Goal: Task Accomplishment & Management: Complete application form

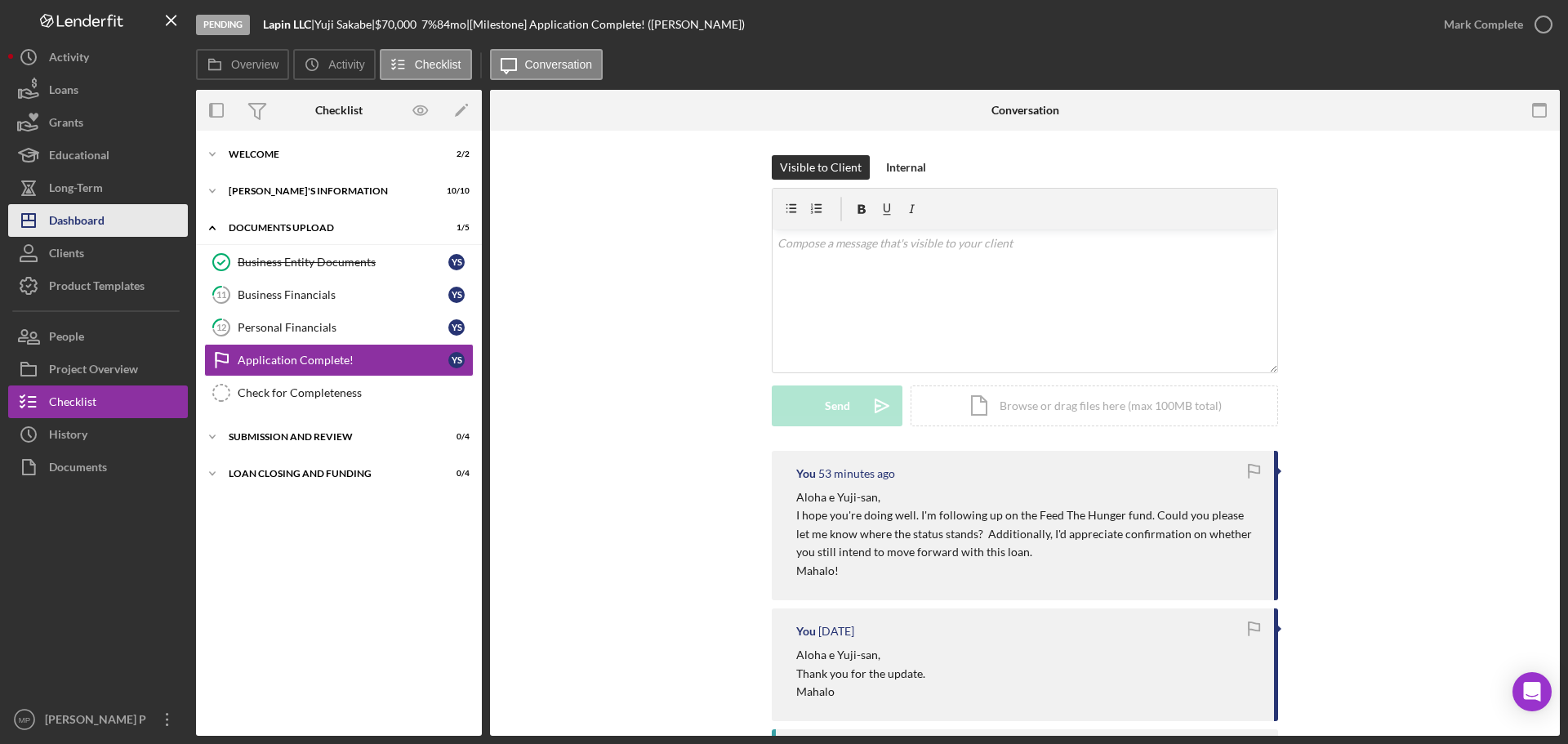
click at [100, 225] on div "Dashboard" at bounding box center [77, 222] width 56 height 36
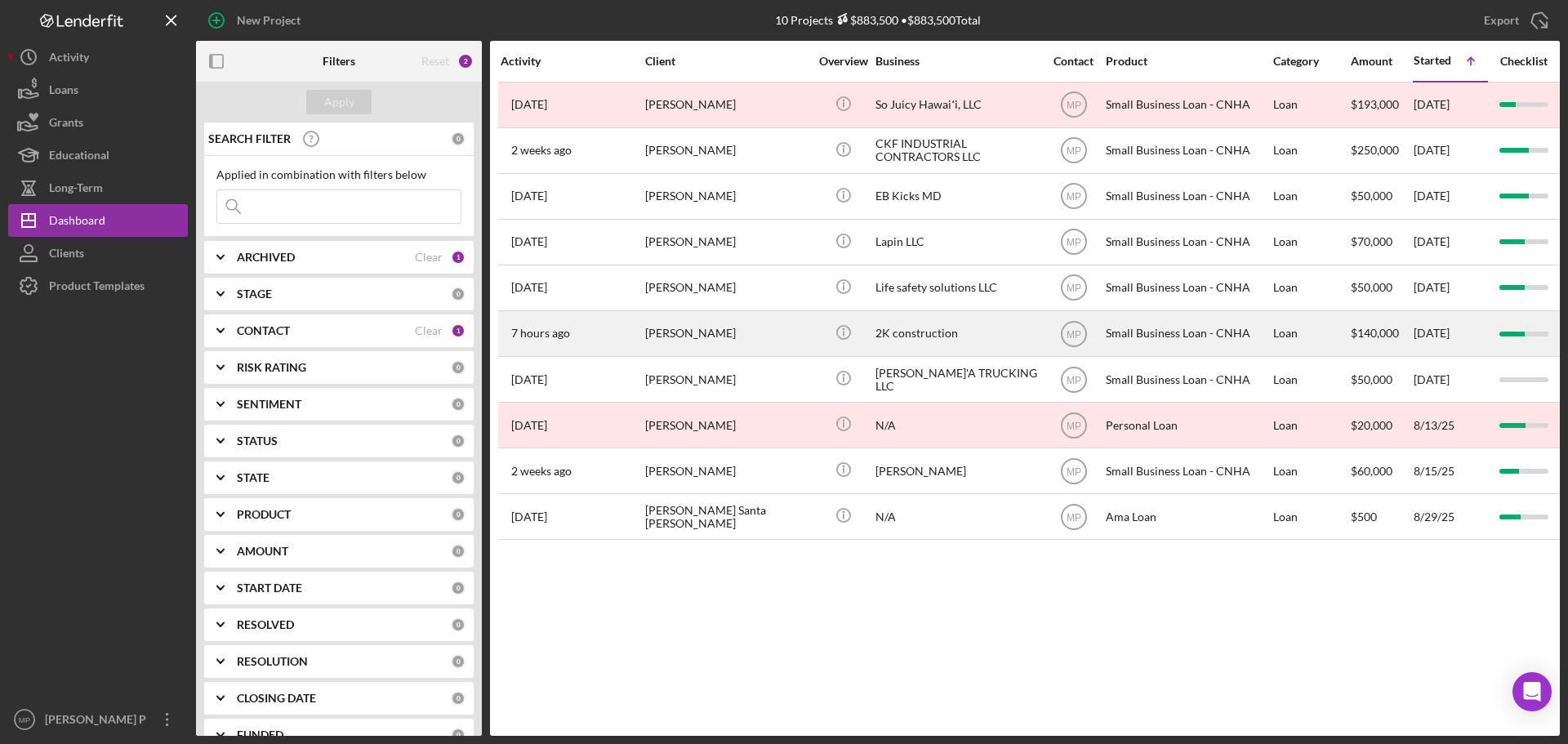
click at [670, 334] on div "[PERSON_NAME]" at bounding box center [727, 334] width 163 height 43
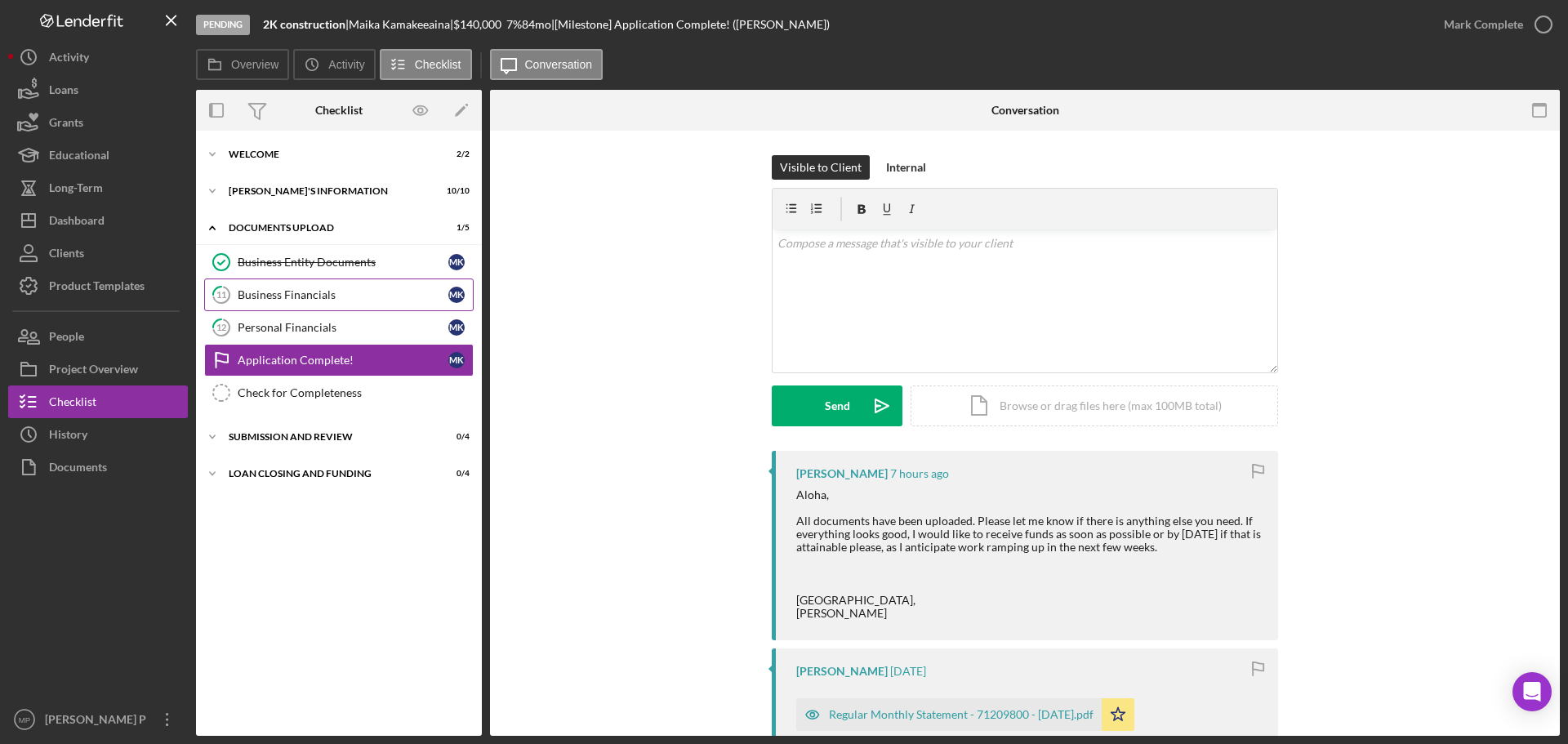
click at [319, 296] on div "Business Financials" at bounding box center [343, 294] width 211 height 13
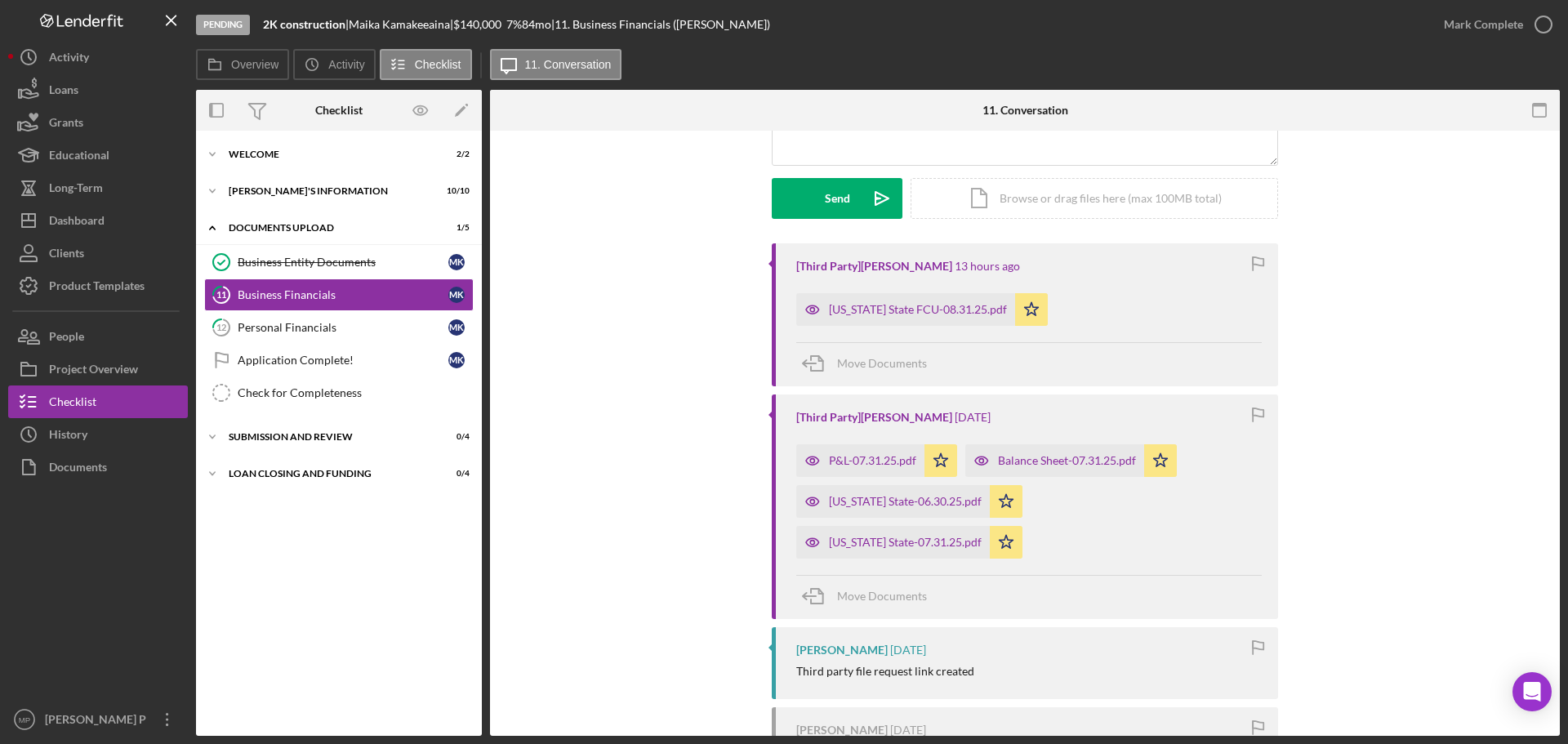
scroll to position [245, 0]
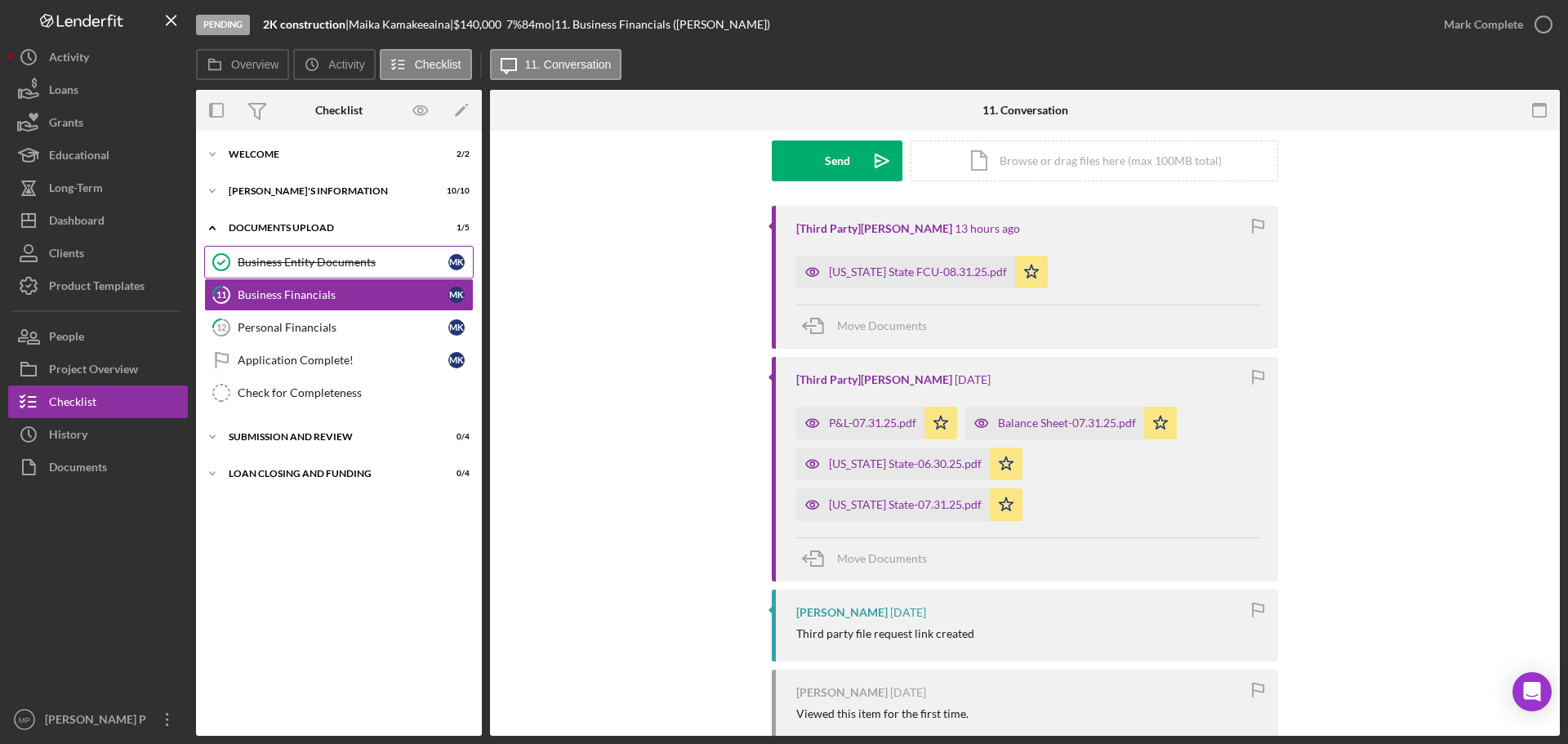
click at [319, 264] on div "Business Entity Documents" at bounding box center [343, 262] width 211 height 13
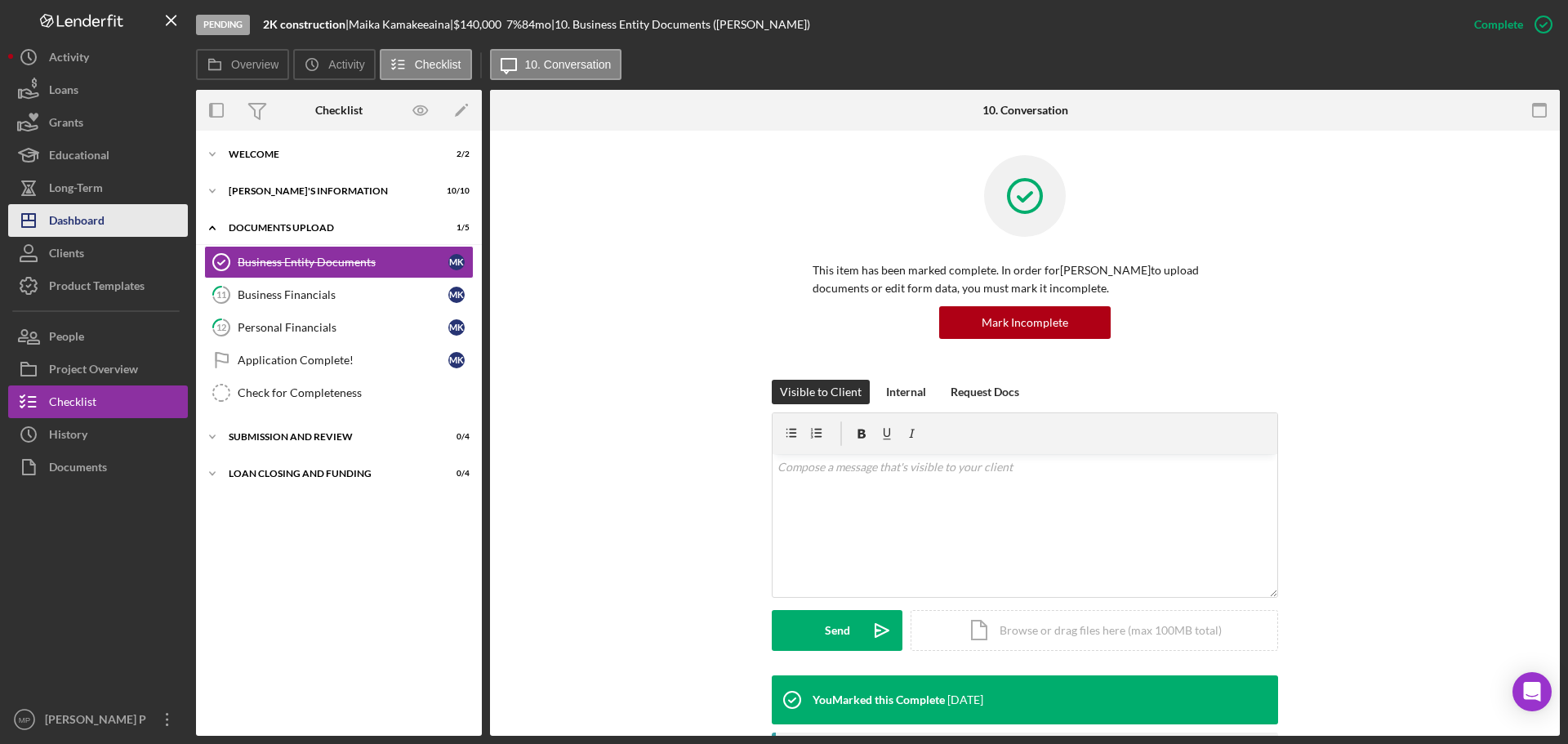
click at [69, 219] on div "Dashboard" at bounding box center [77, 222] width 56 height 36
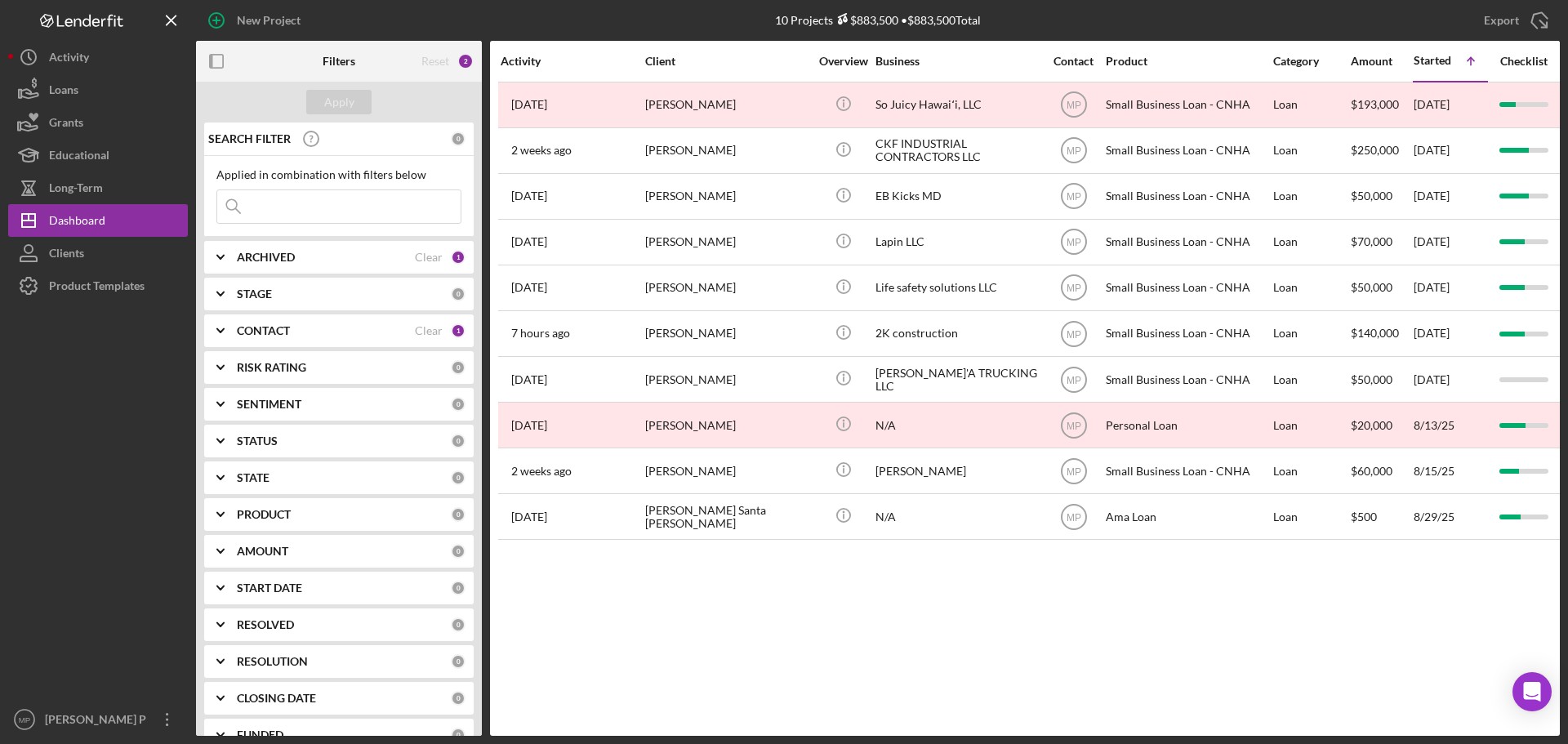
click at [266, 318] on div "CONTACT Clear 1" at bounding box center [351, 331] width 229 height 33
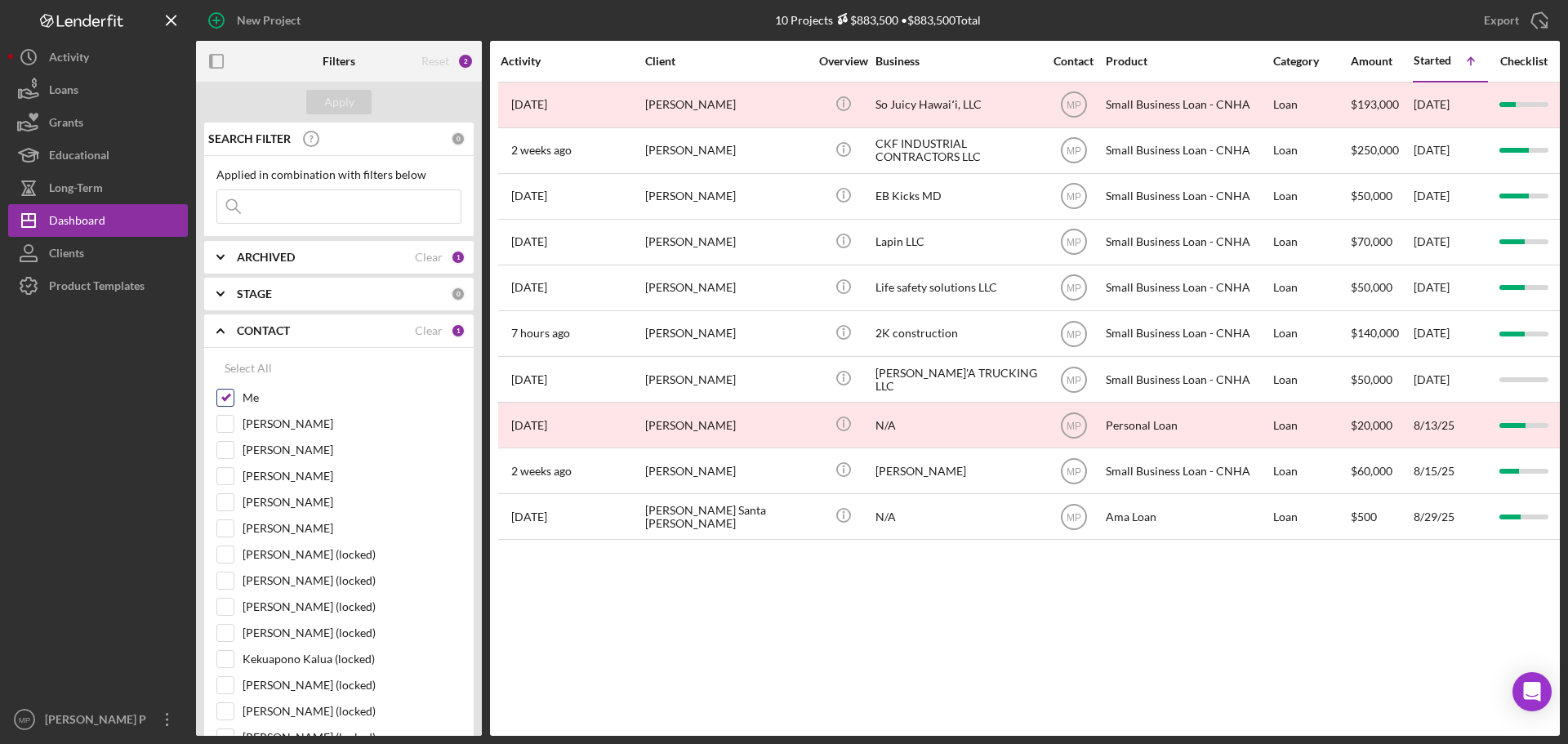
click at [229, 395] on input "Me" at bounding box center [225, 397] width 16 height 16
checkbox input "false"
click at [276, 328] on b "CONTACT" at bounding box center [263, 330] width 53 height 13
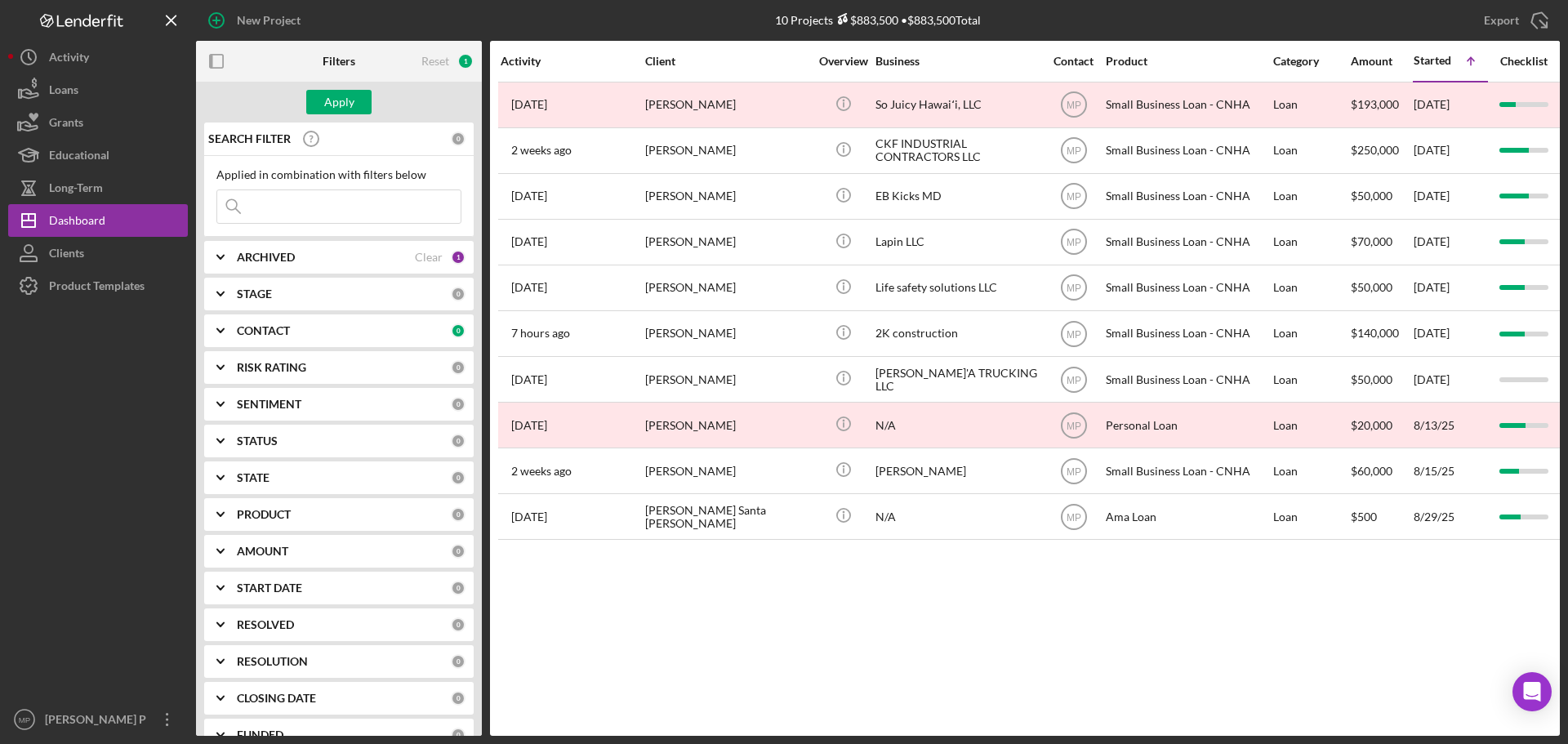
click at [261, 515] on b "PRODUCT" at bounding box center [264, 514] width 54 height 13
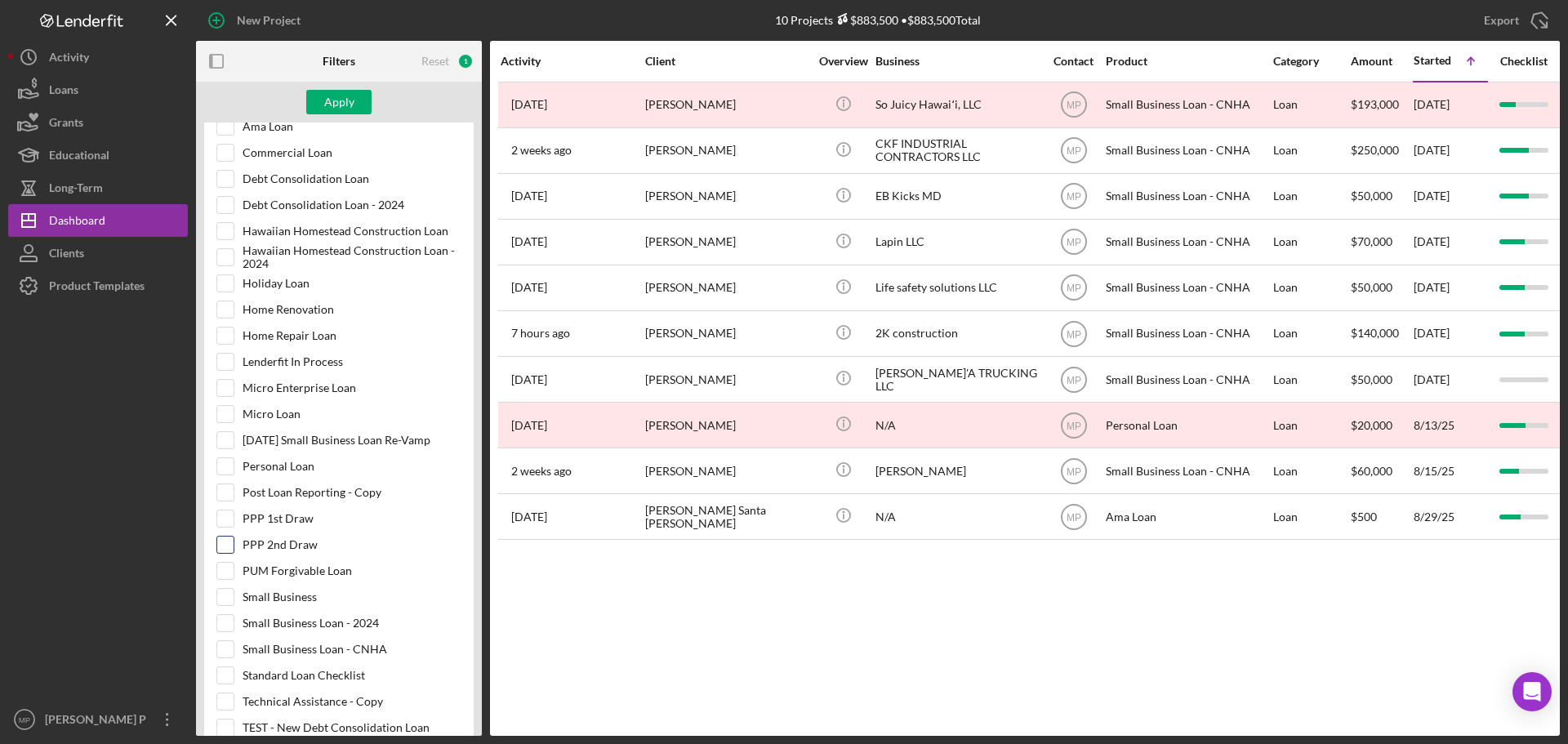
scroll to position [571, 0]
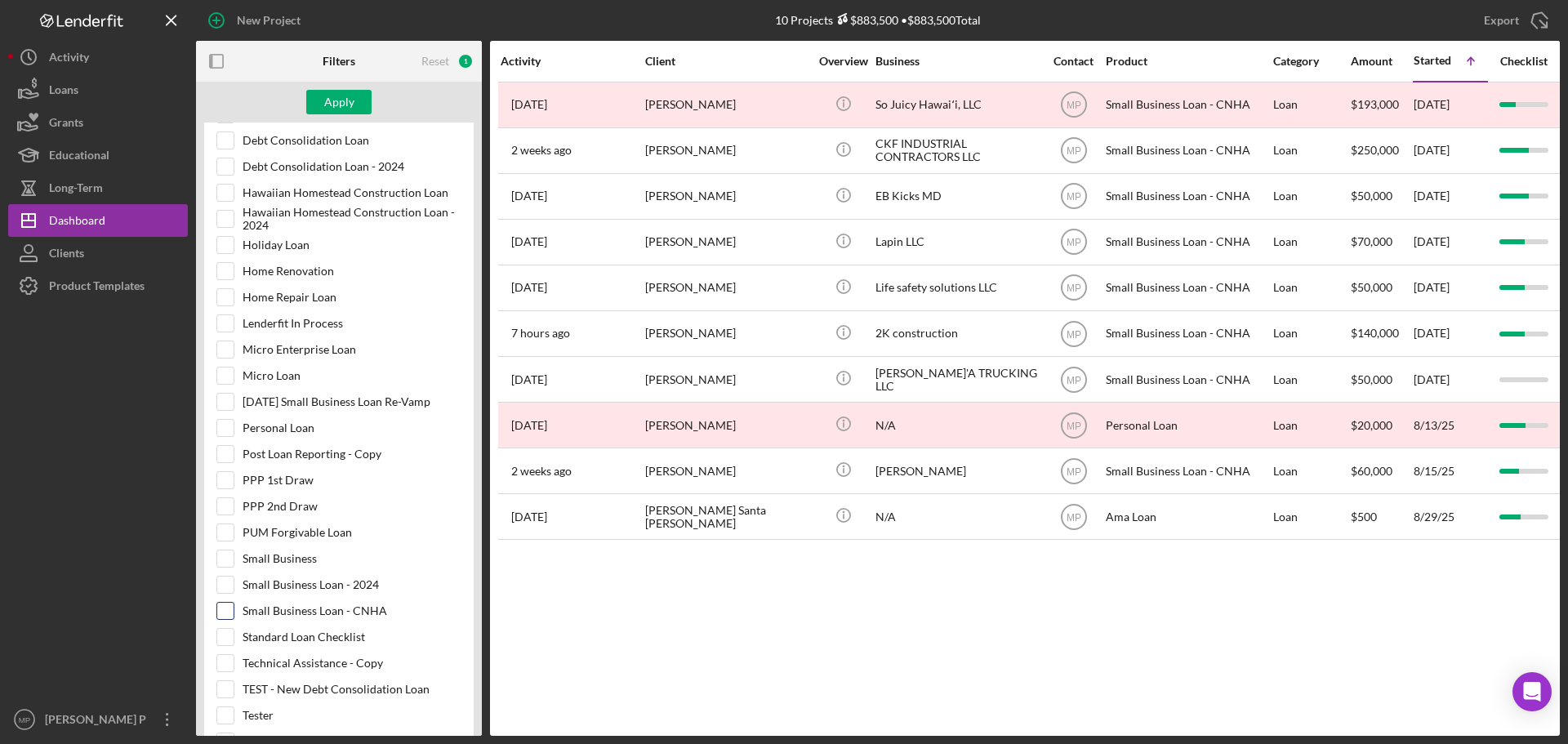
click at [225, 608] on input "Small Business Loan - CNHA" at bounding box center [225, 610] width 16 height 16
checkbox input "true"
click at [333, 105] on div "Apply" at bounding box center [339, 102] width 30 height 24
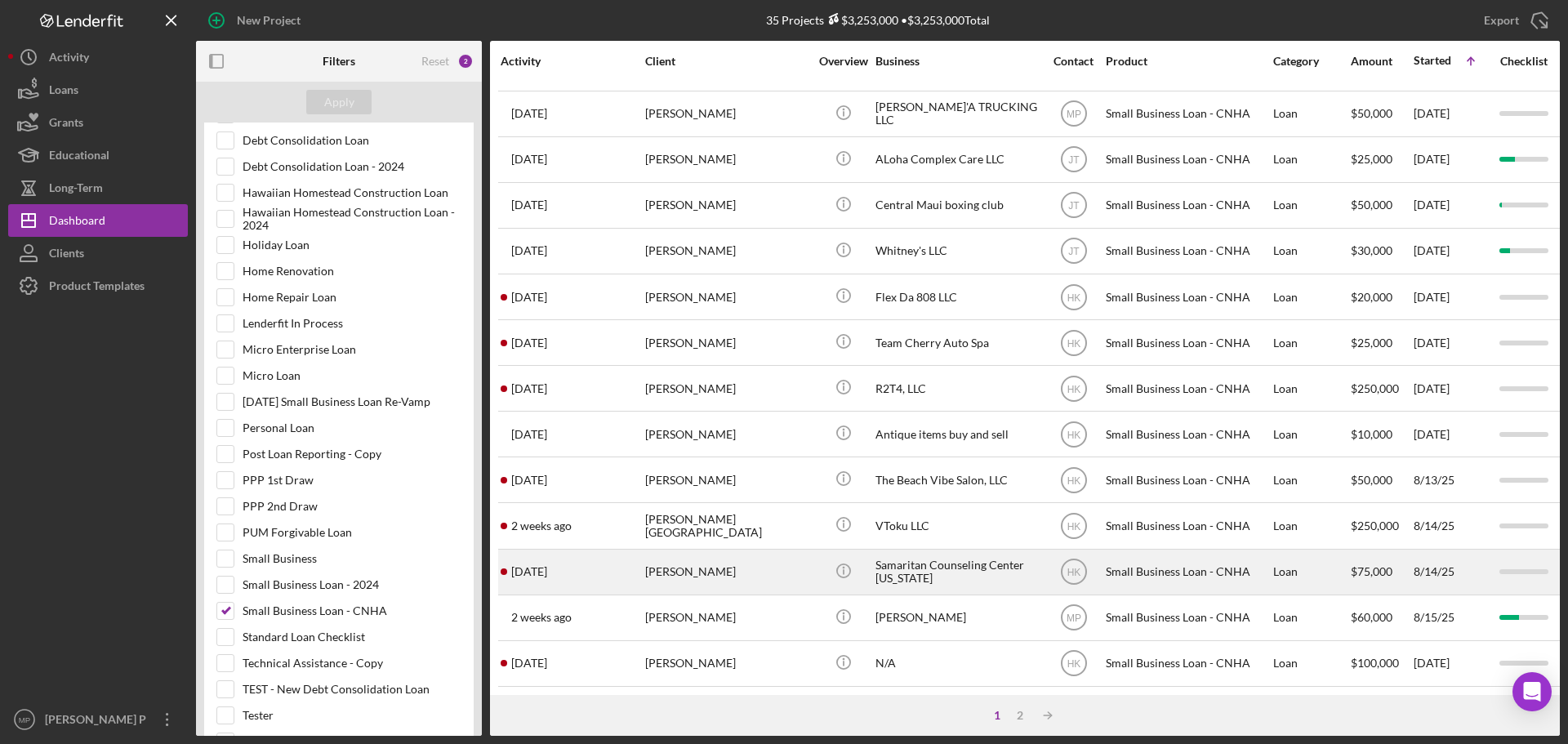
scroll to position [553, 0]
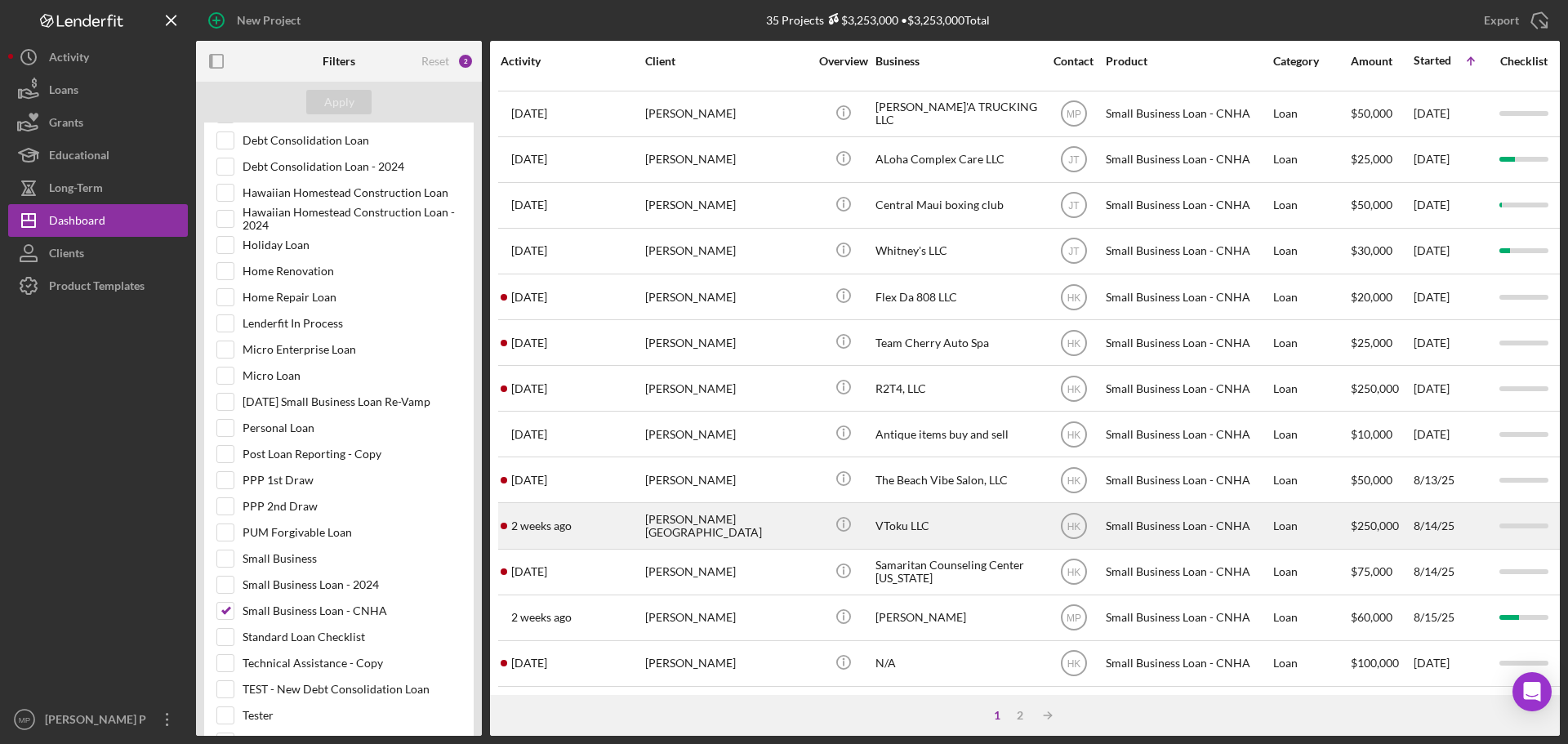
click at [903, 513] on div "VToku LLC" at bounding box center [957, 525] width 163 height 43
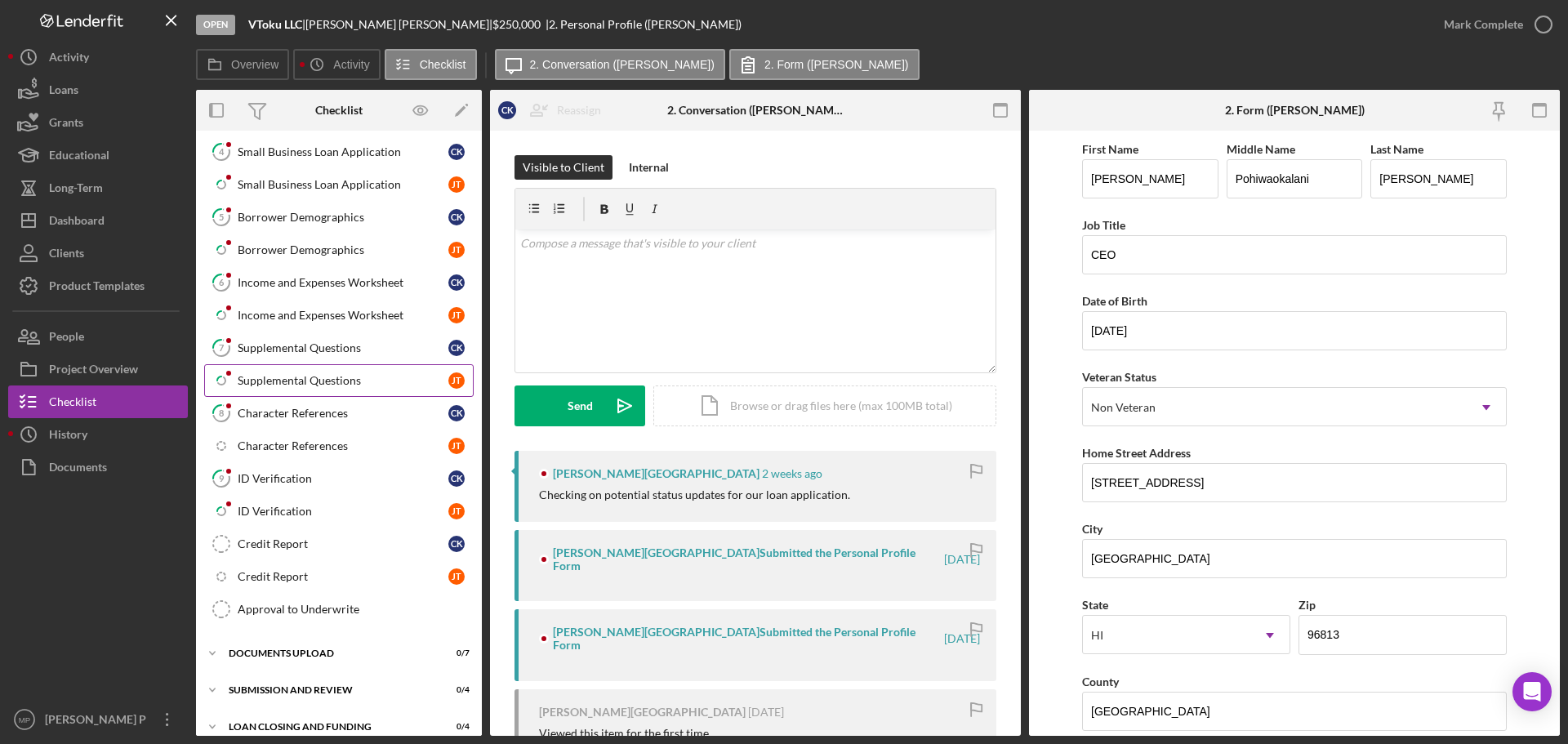
scroll to position [224, 0]
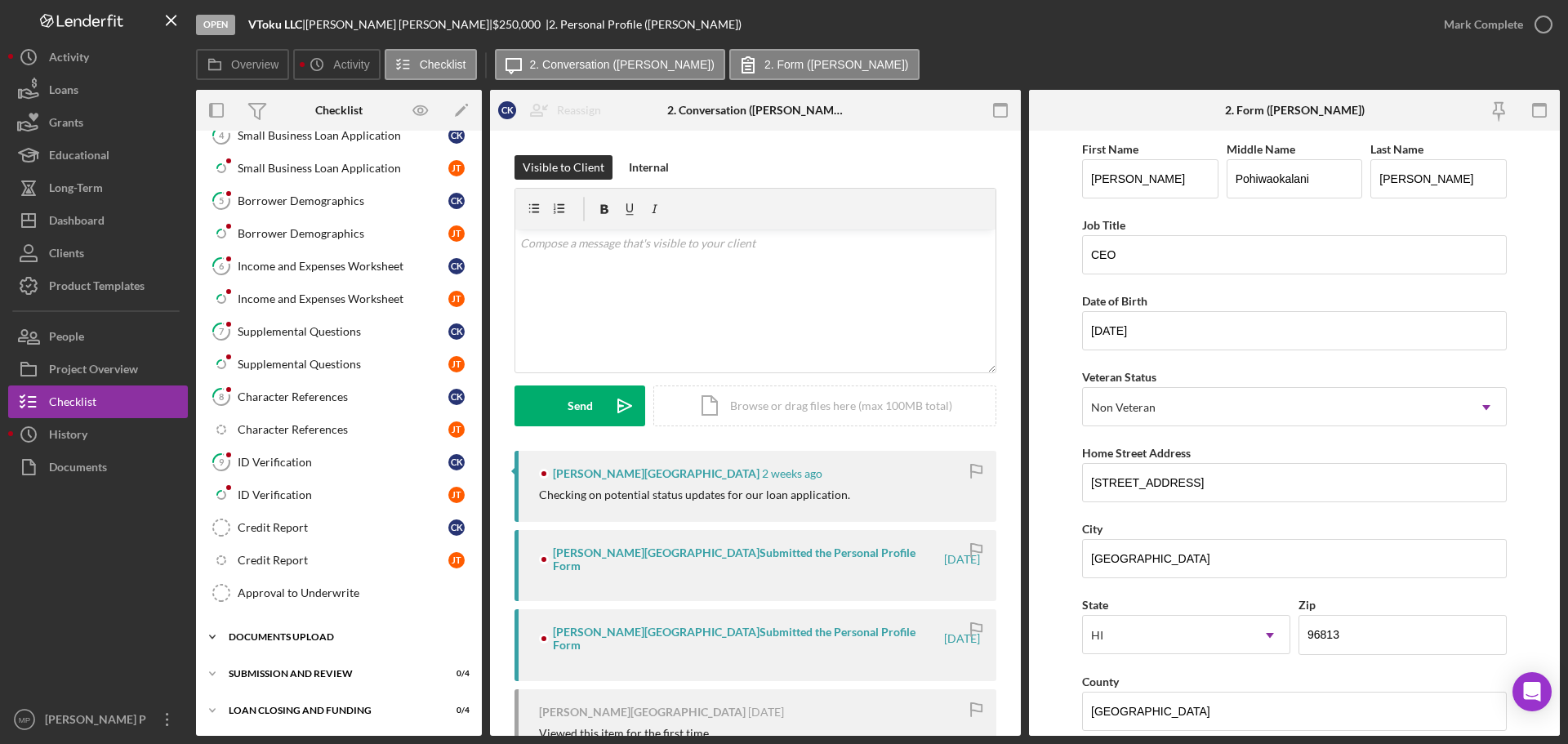
click at [322, 633] on div "DOCUMENTS UPLOAD" at bounding box center [345, 636] width 232 height 10
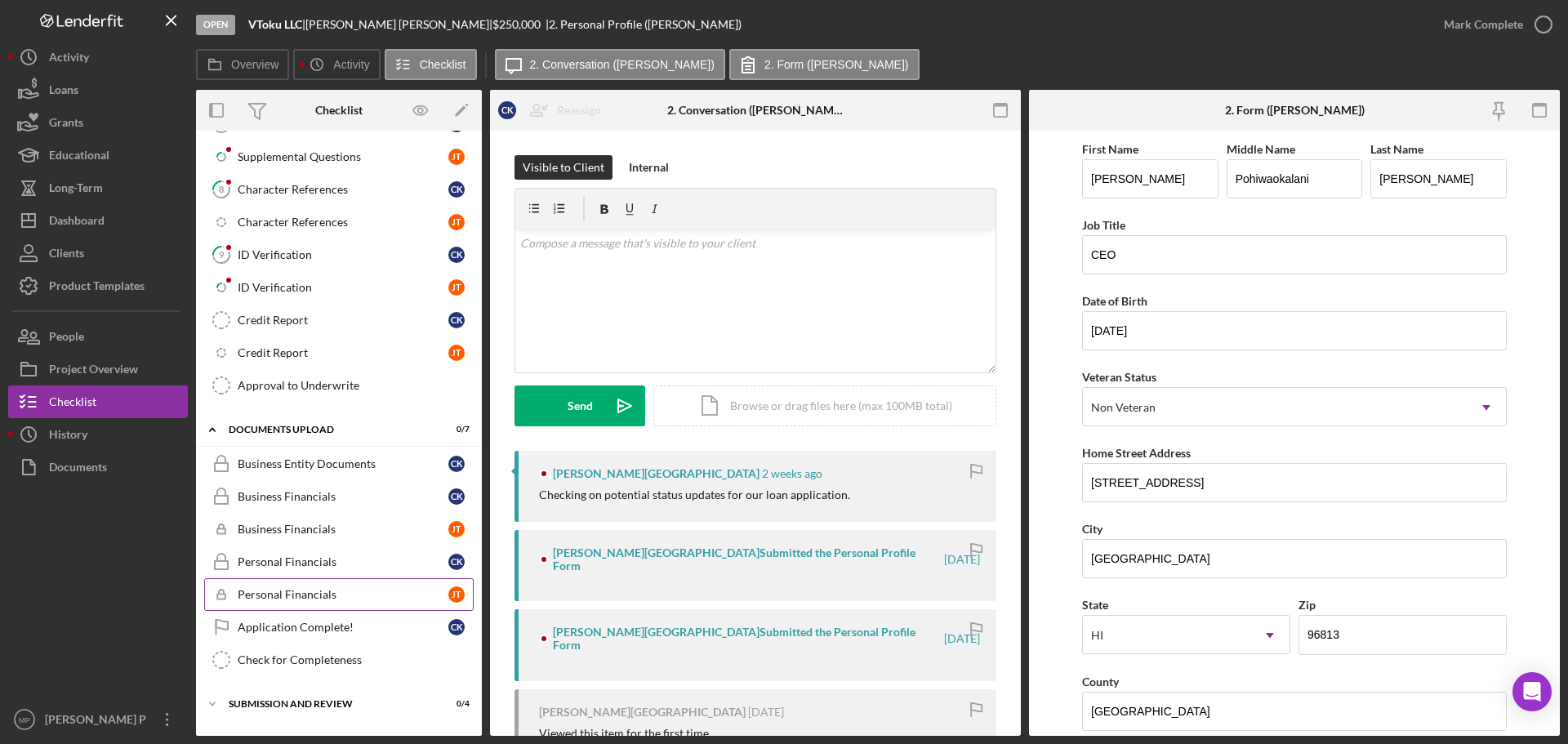
scroll to position [461, 0]
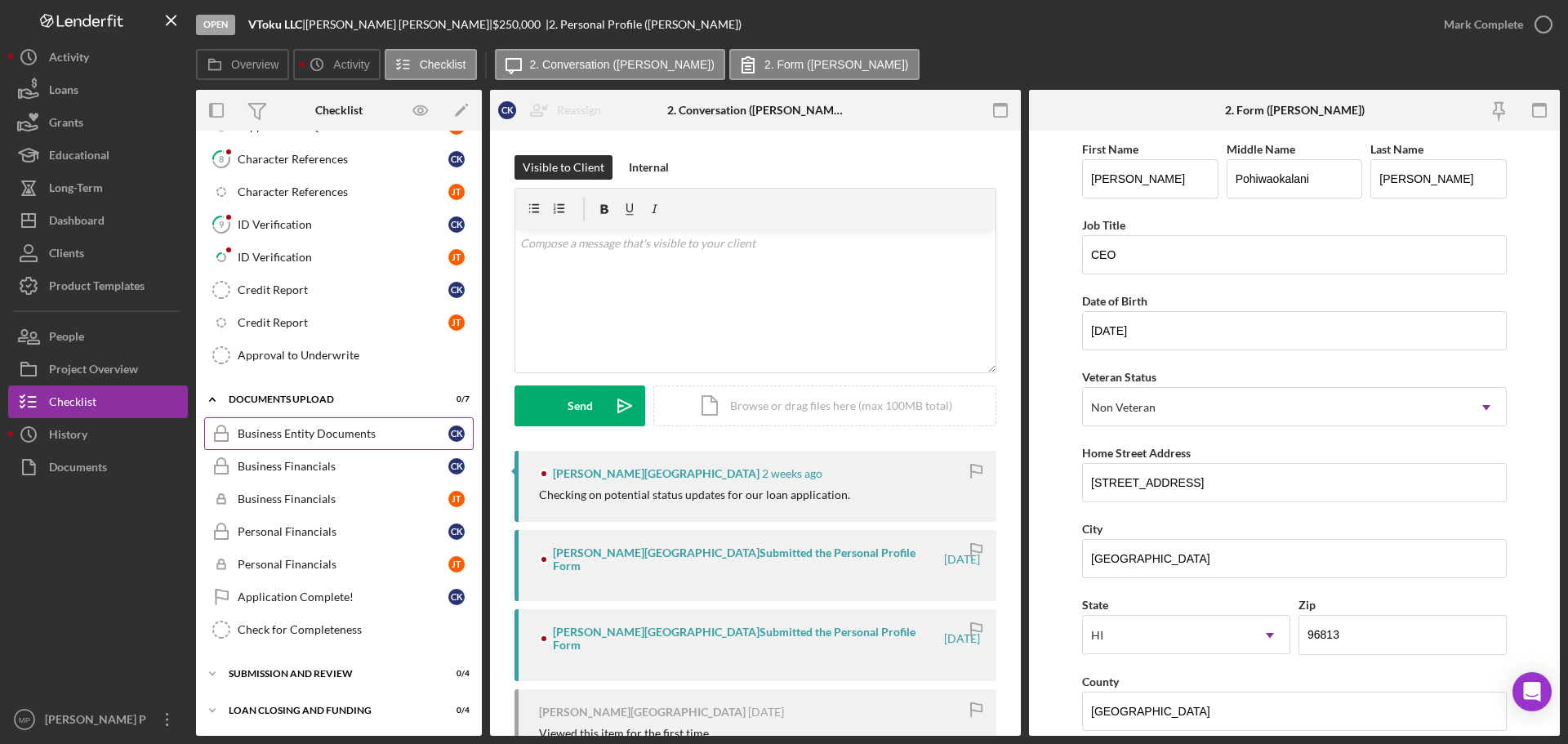
click at [325, 444] on link "Business Entity Documents Business Entity Documents C K" at bounding box center [338, 434] width 270 height 33
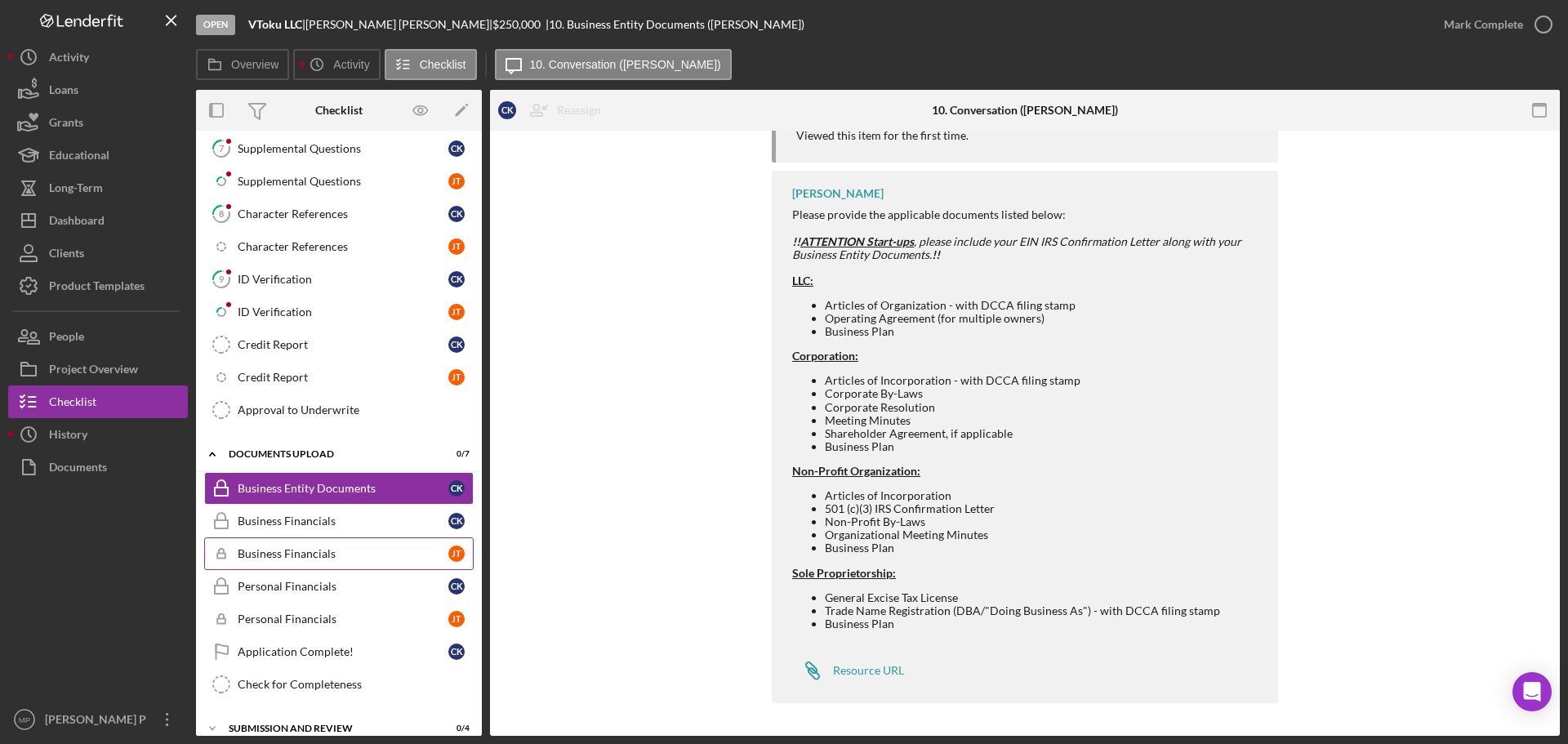
scroll to position [380, 0]
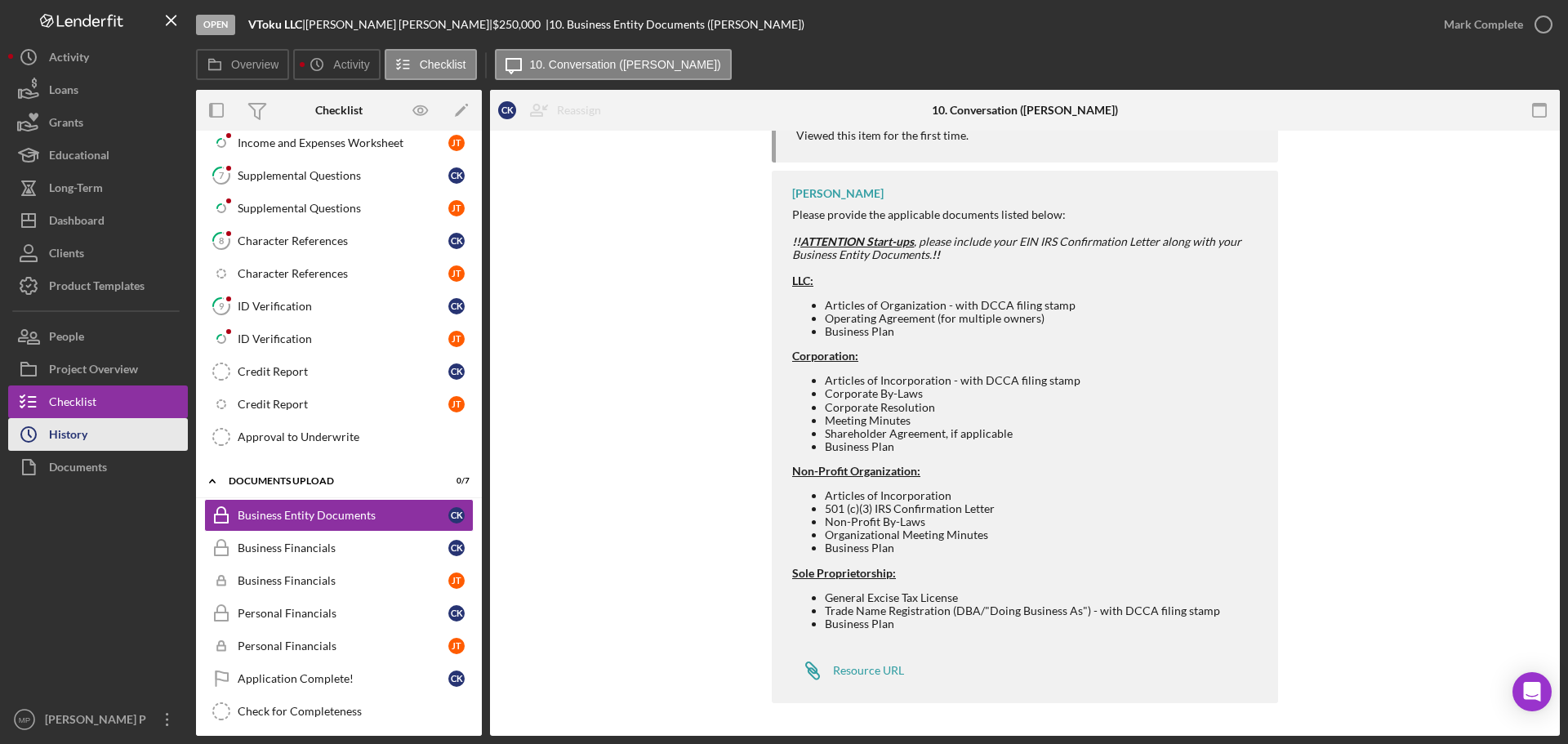
click at [112, 437] on button "Icon/History History" at bounding box center [97, 434] width 180 height 33
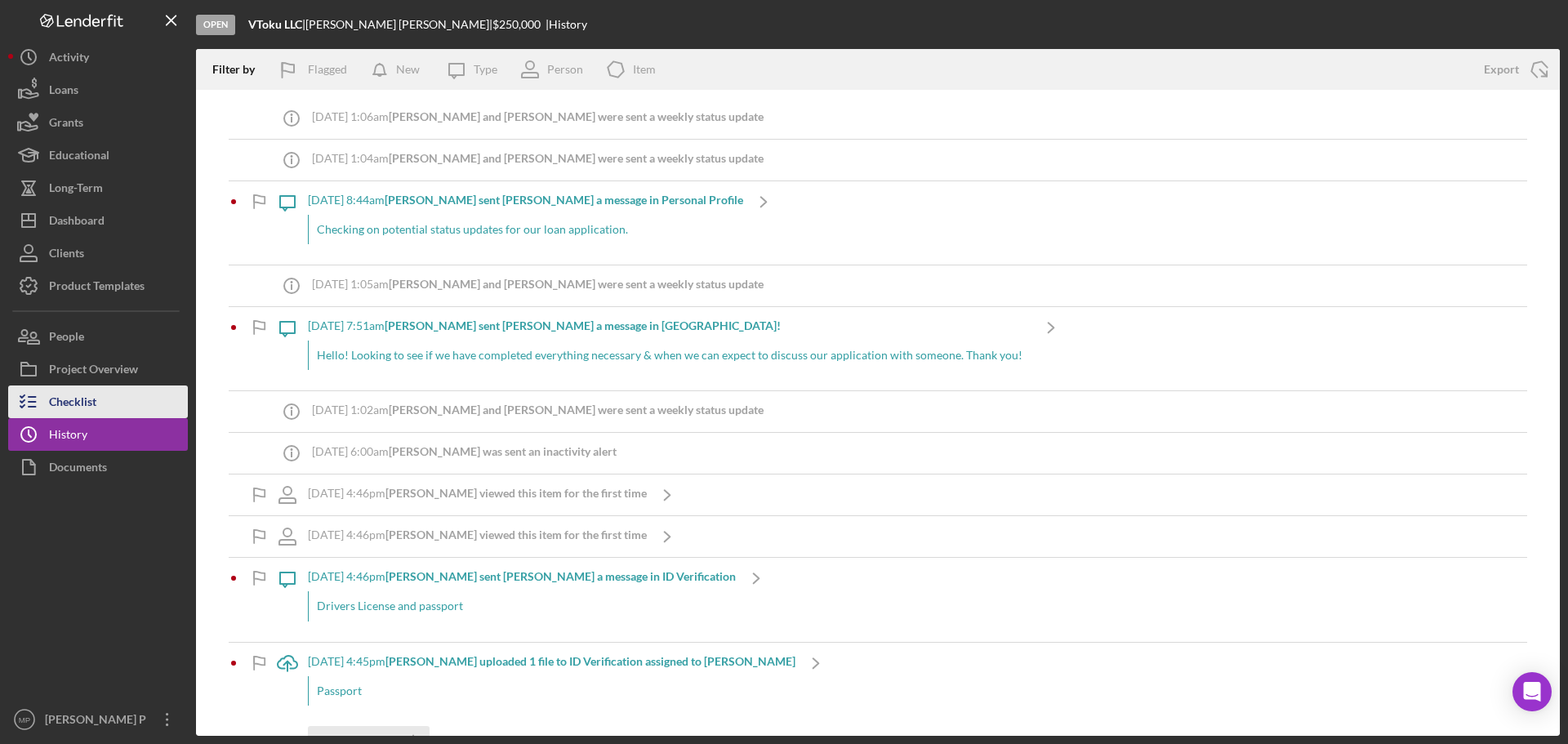
click at [106, 414] on button "Checklist" at bounding box center [97, 401] width 180 height 33
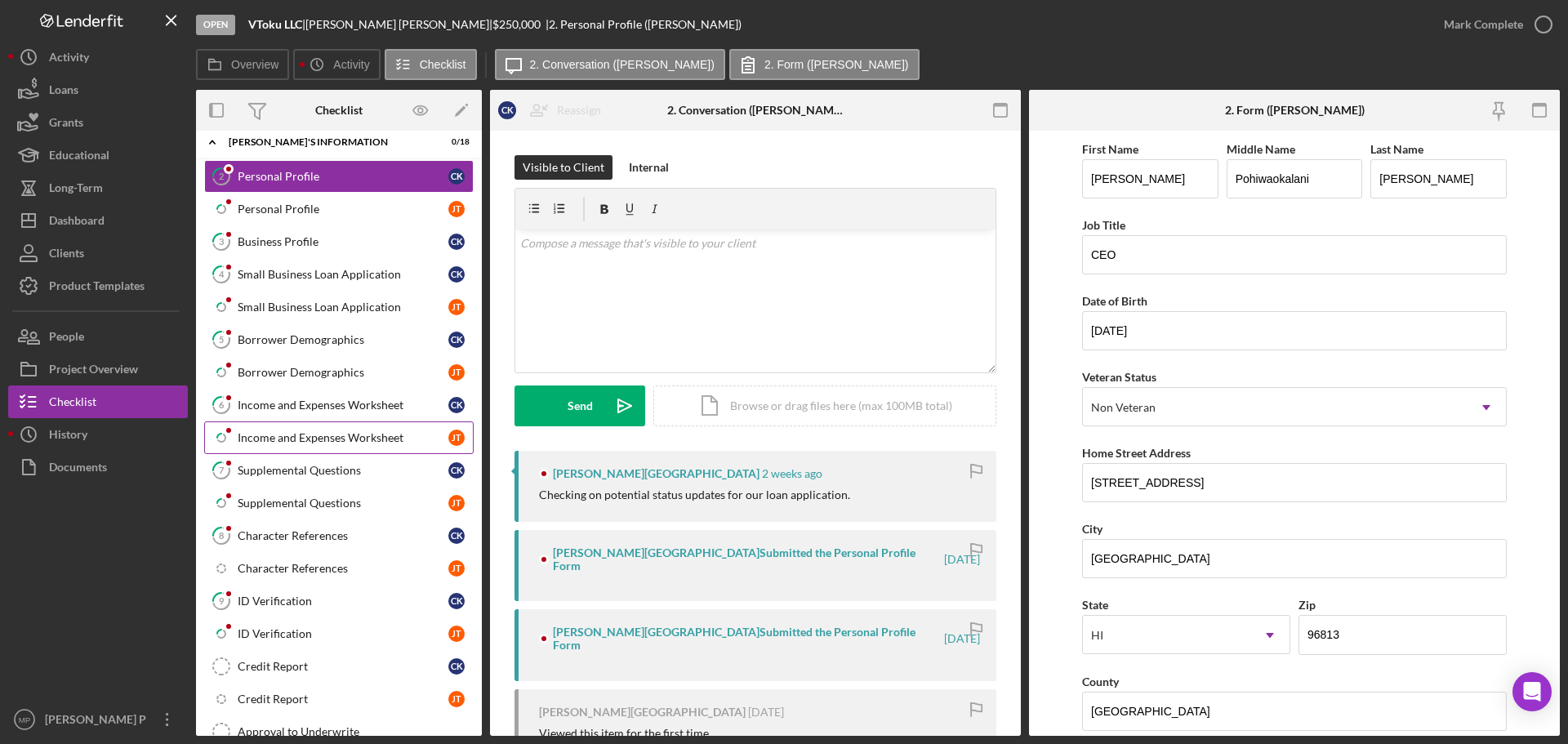
scroll to position [224, 0]
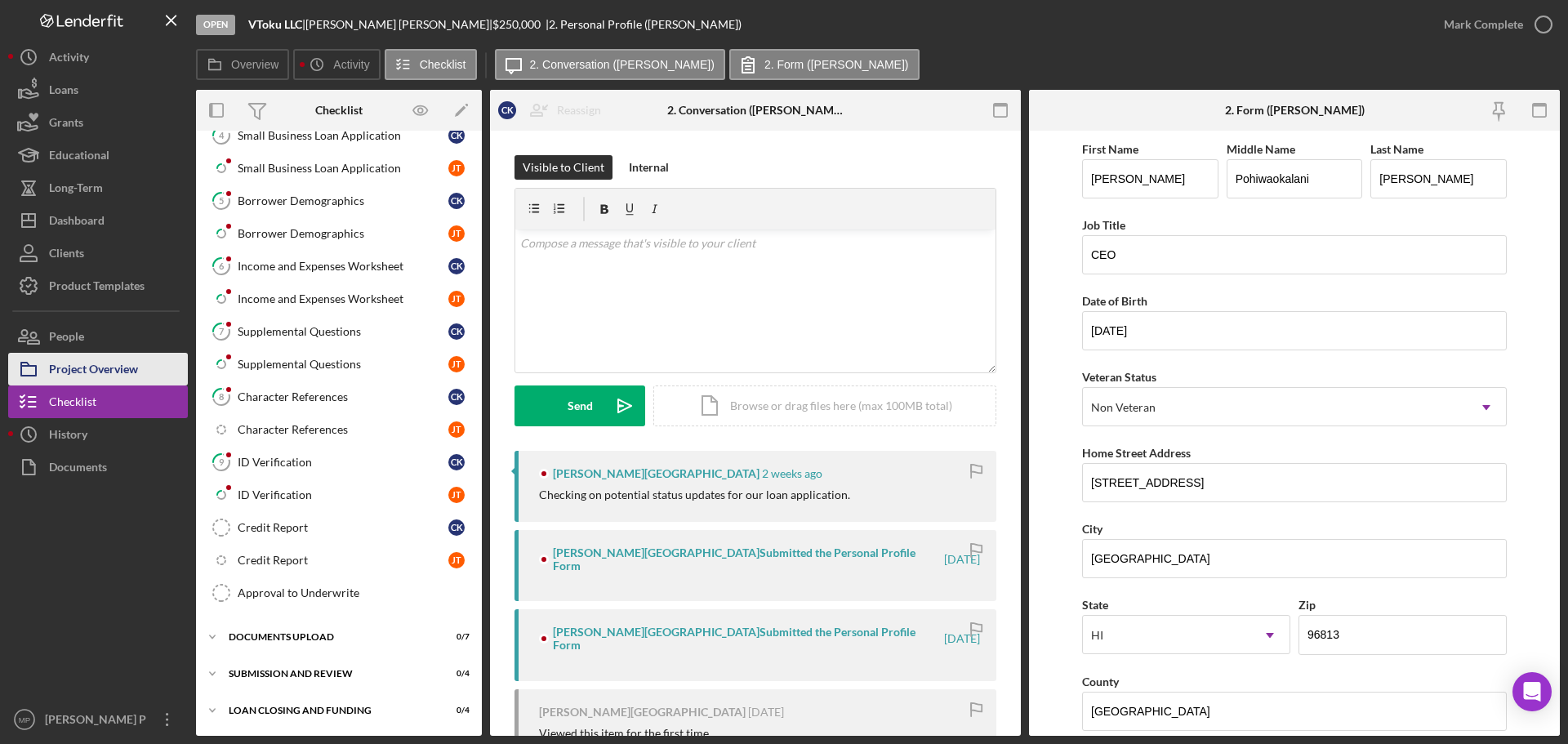
click at [91, 378] on div "Project Overview" at bounding box center [94, 371] width 89 height 36
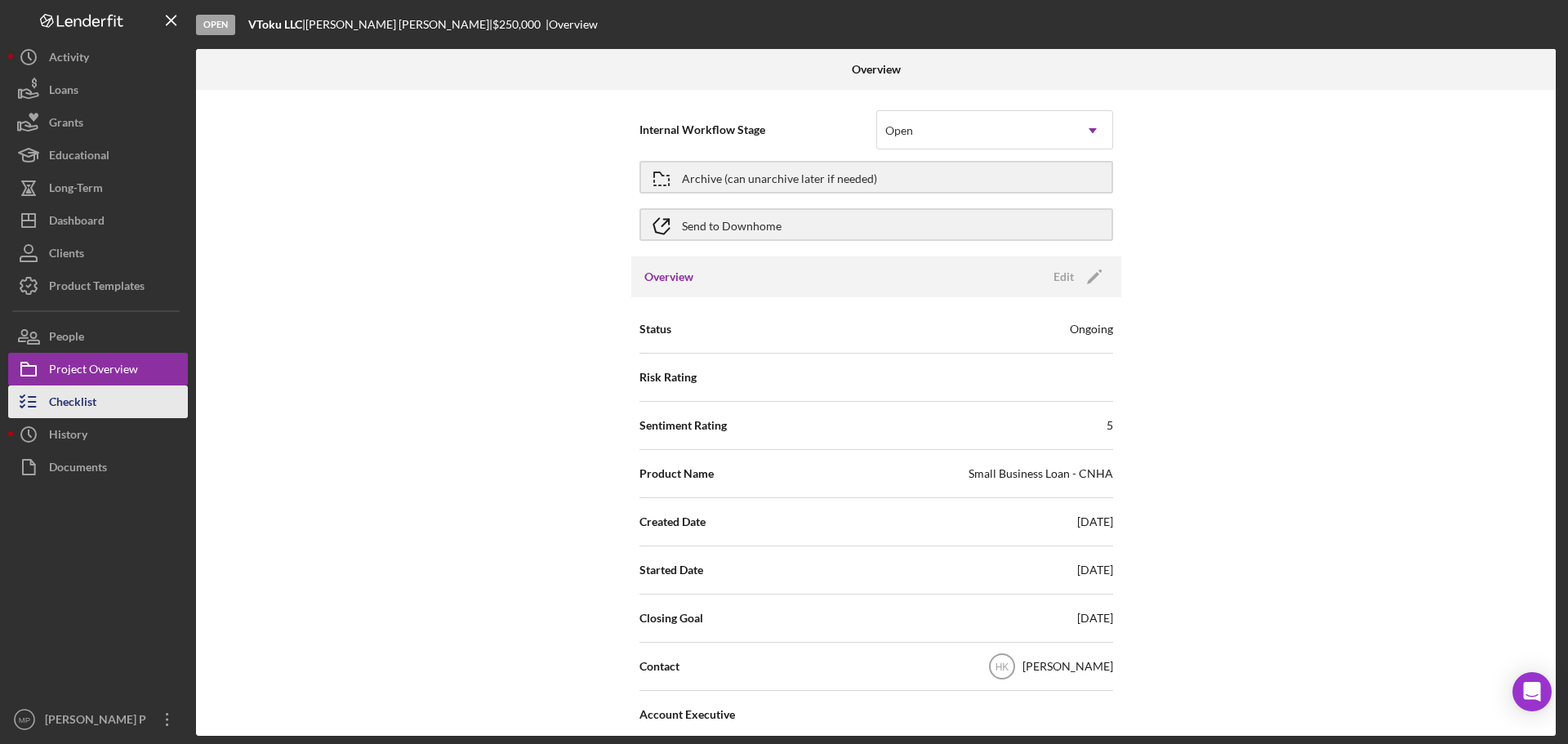
click at [85, 401] on div "Checklist" at bounding box center [73, 403] width 48 height 36
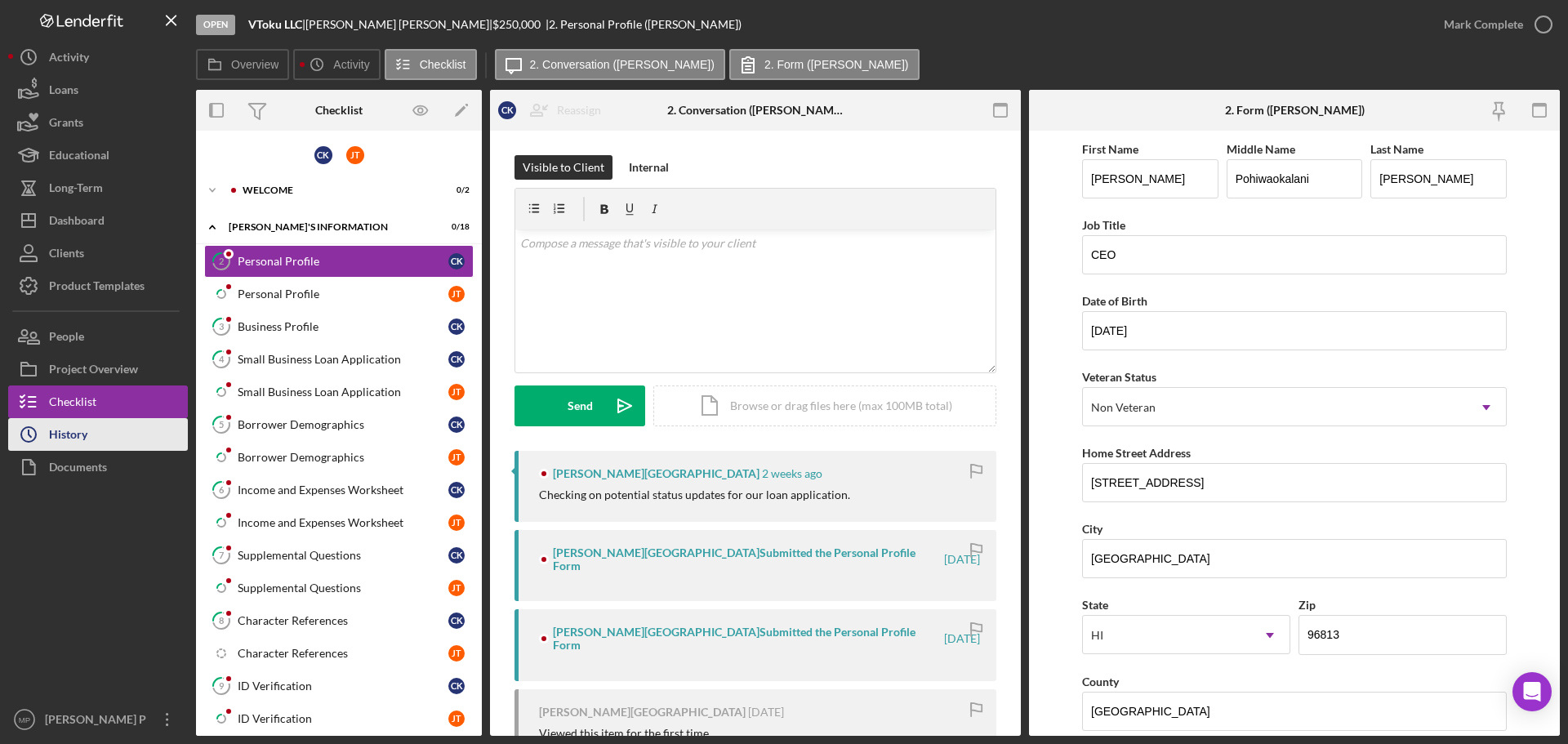
click at [88, 428] on button "Icon/History History" at bounding box center [97, 434] width 180 height 33
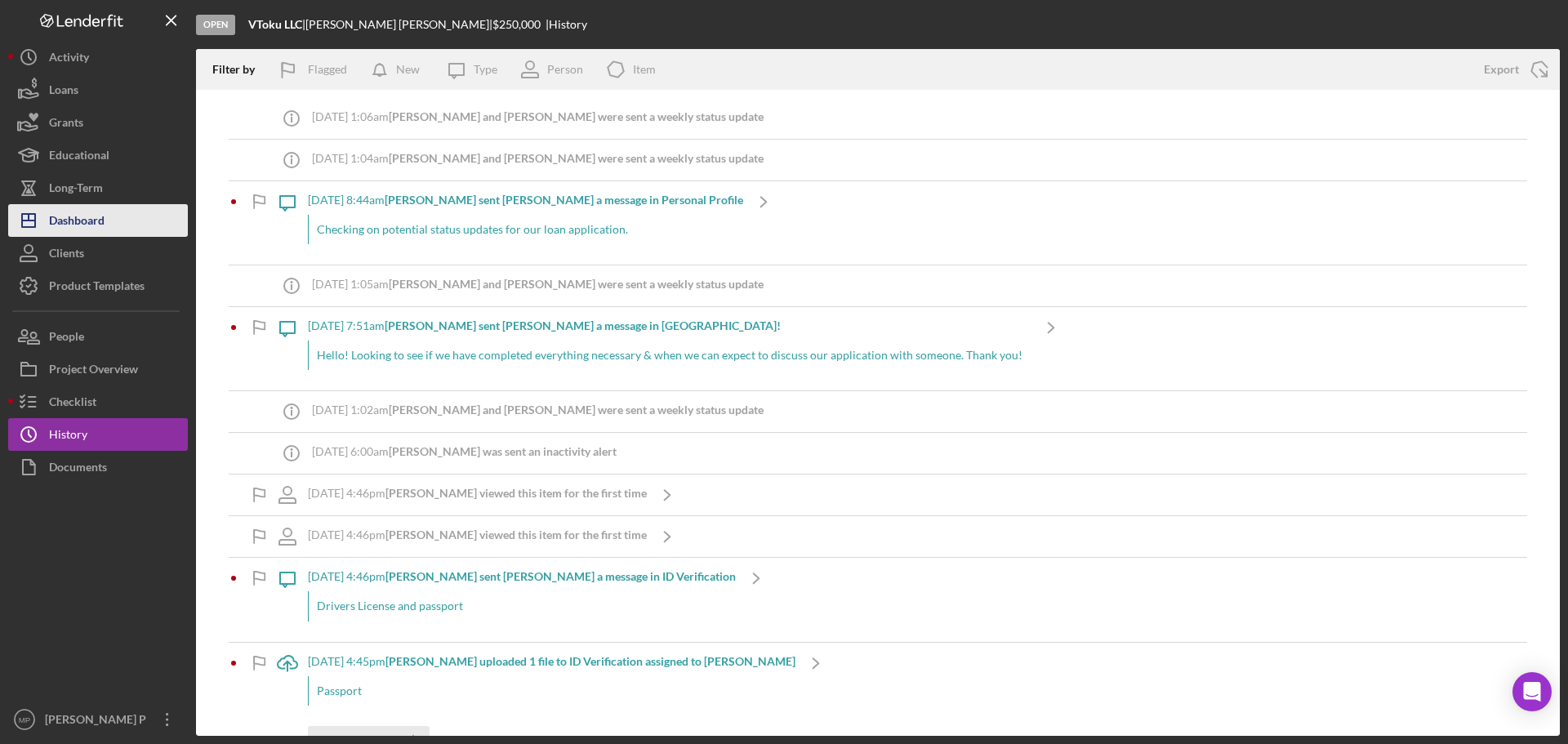
click at [101, 216] on div "Dashboard" at bounding box center [77, 222] width 56 height 36
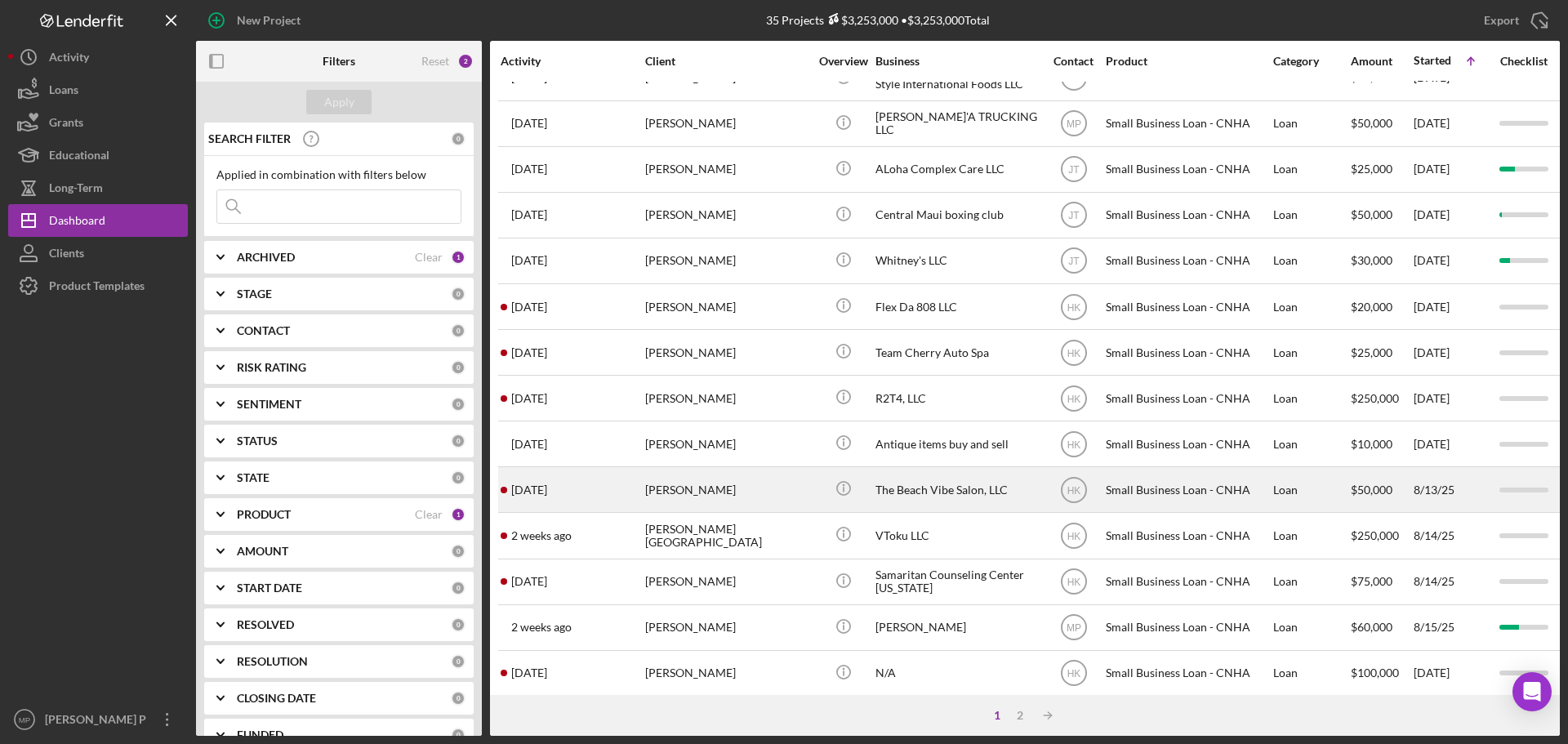
scroll to position [553, 0]
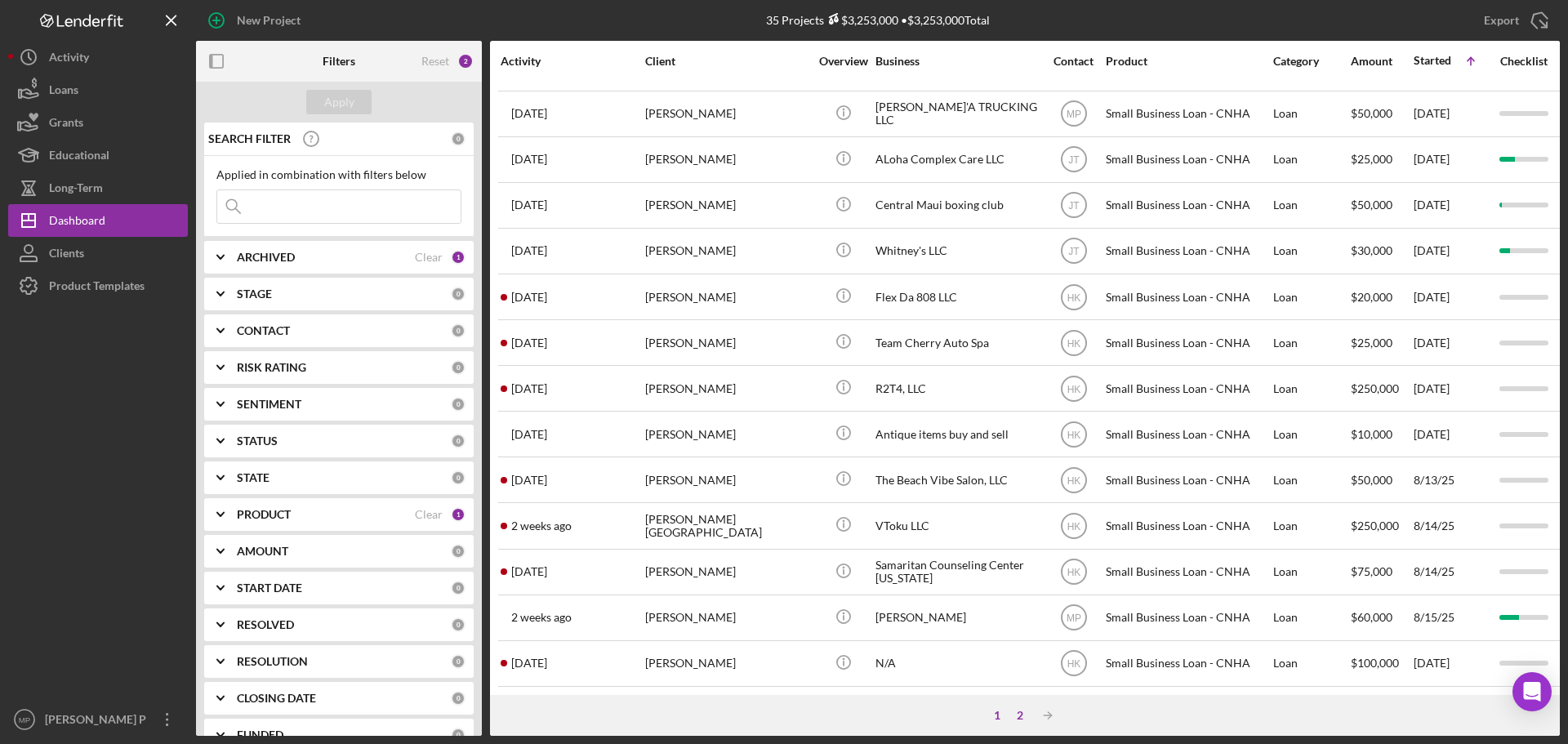
click at [1018, 716] on div "2" at bounding box center [1020, 715] width 23 height 13
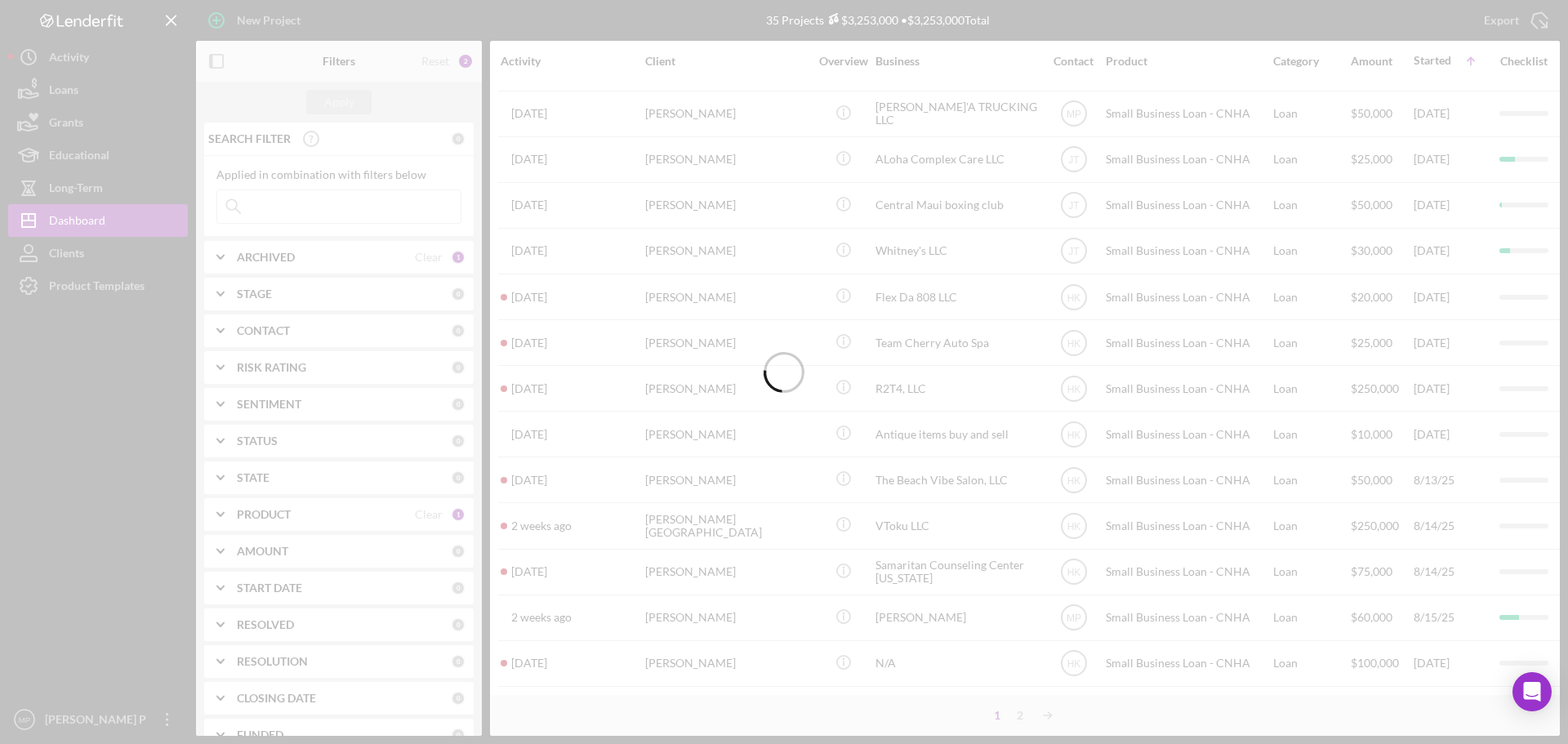
scroll to position [0, 0]
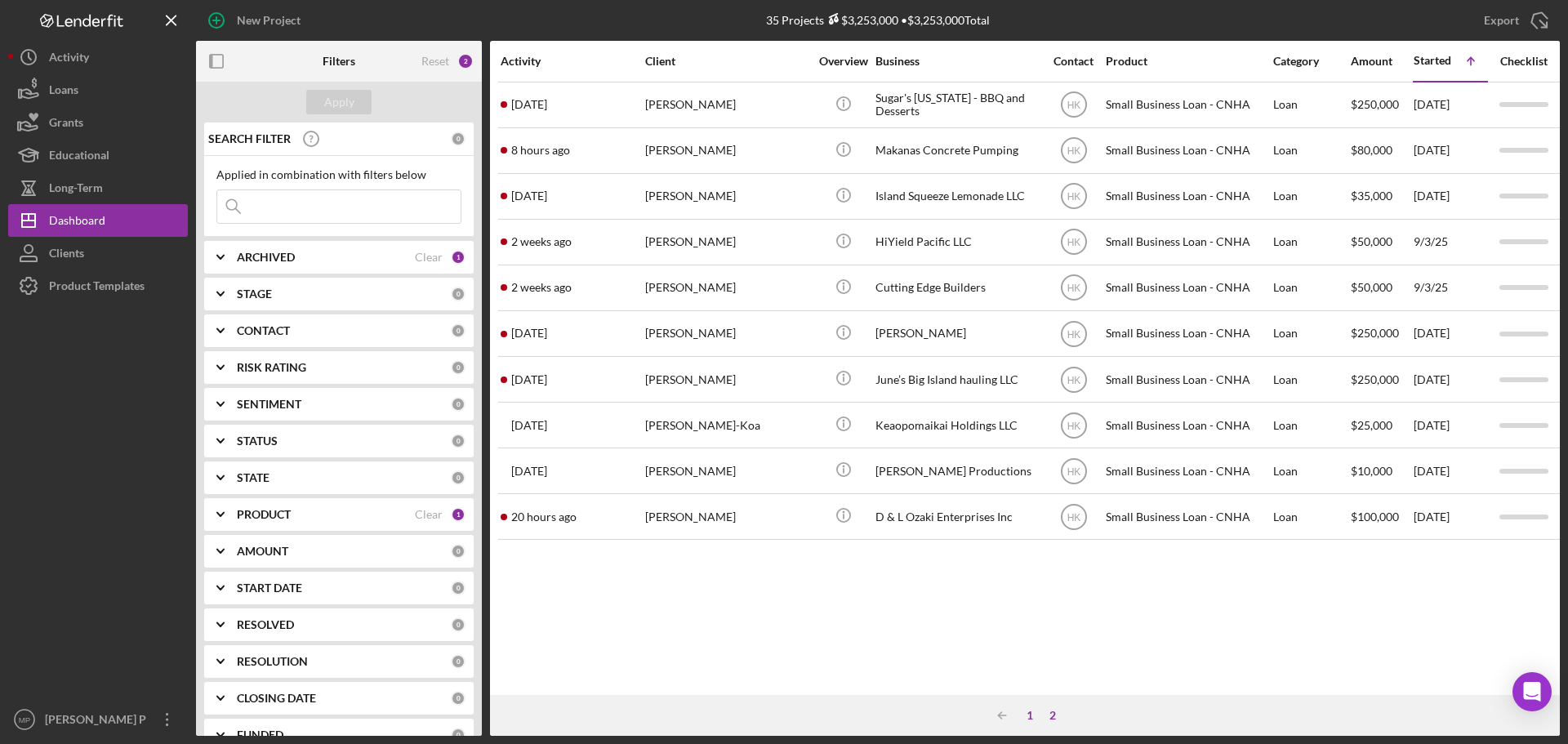
click at [1030, 715] on div "1" at bounding box center [1029, 715] width 23 height 13
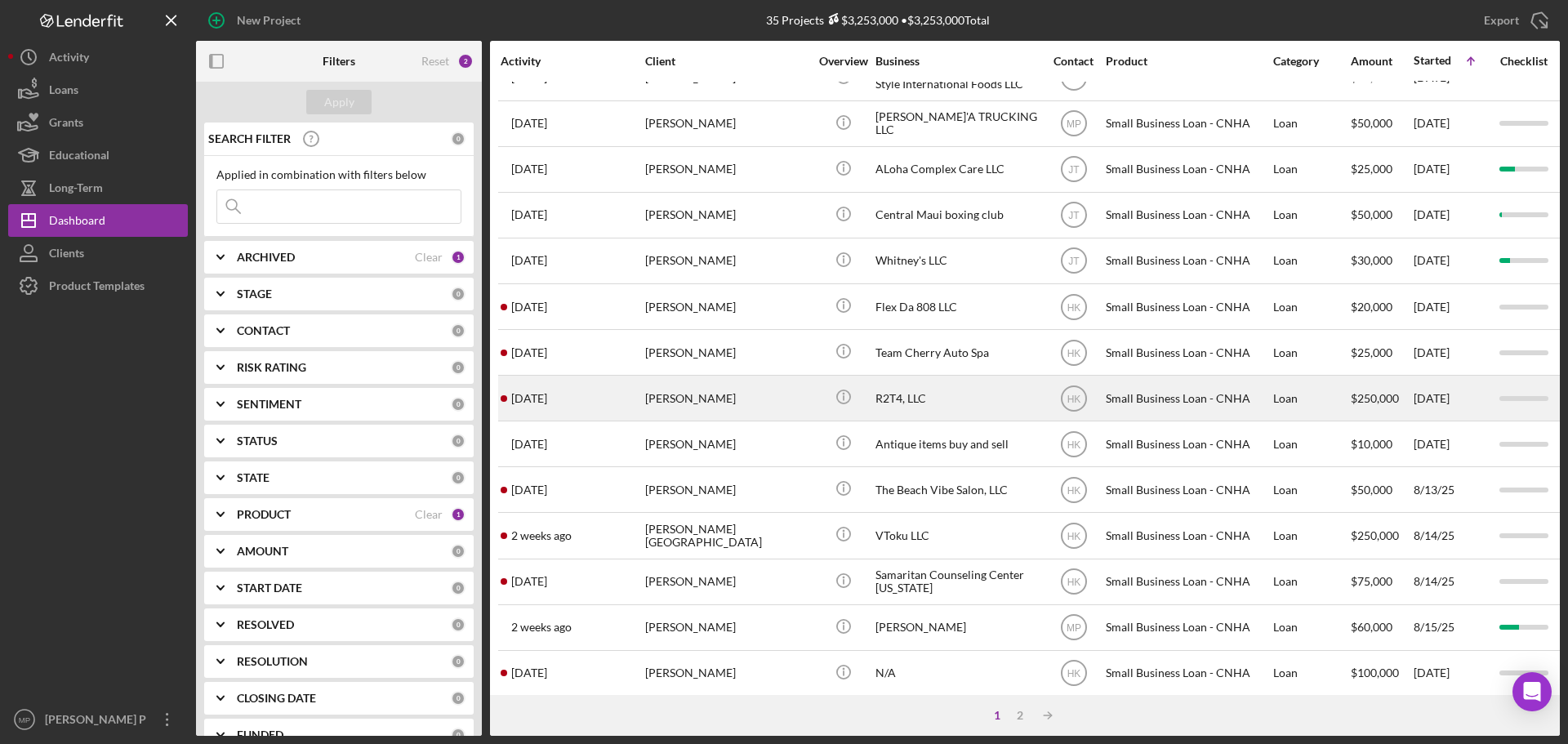
scroll to position [553, 0]
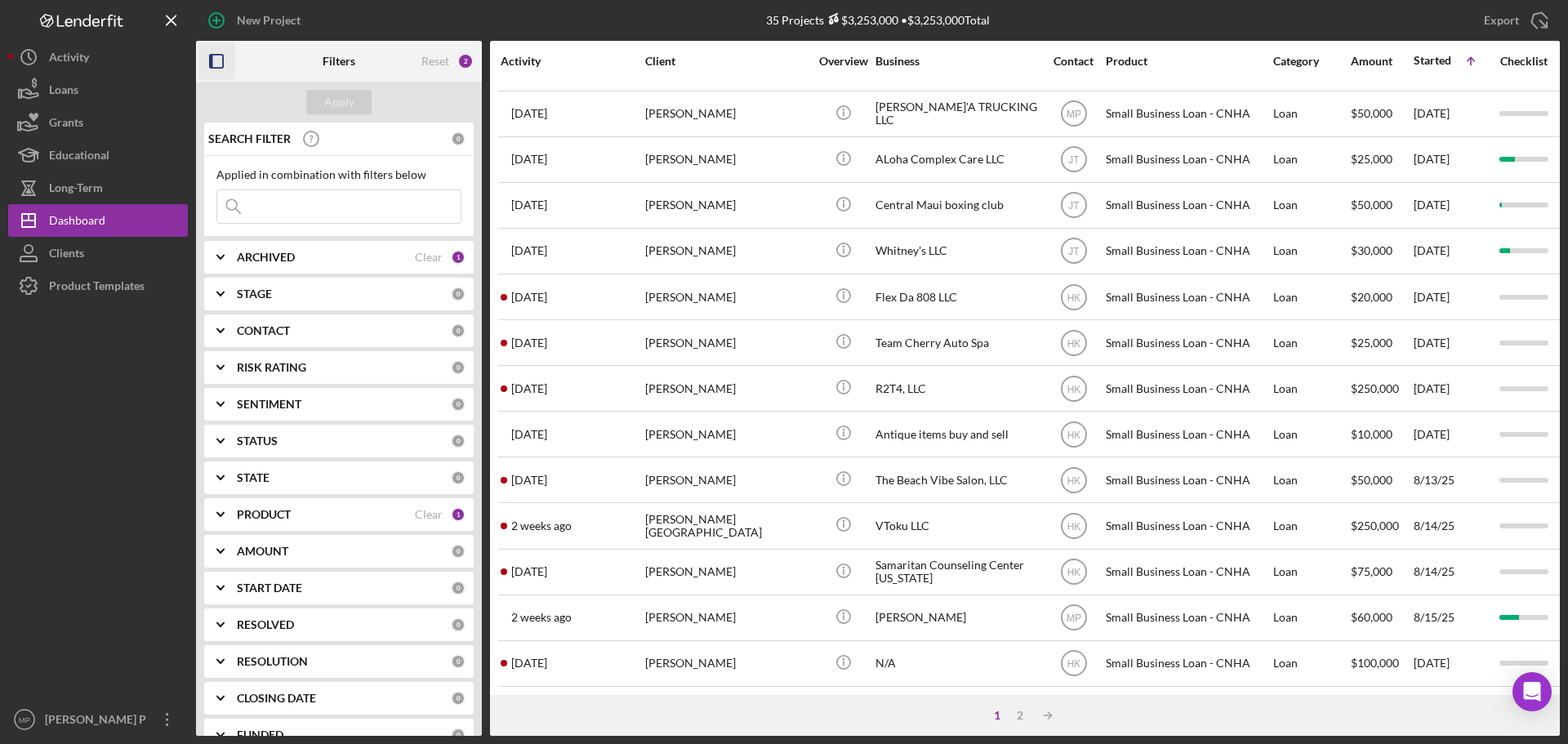
click at [216, 56] on icon "button" at bounding box center [217, 62] width 36 height 36
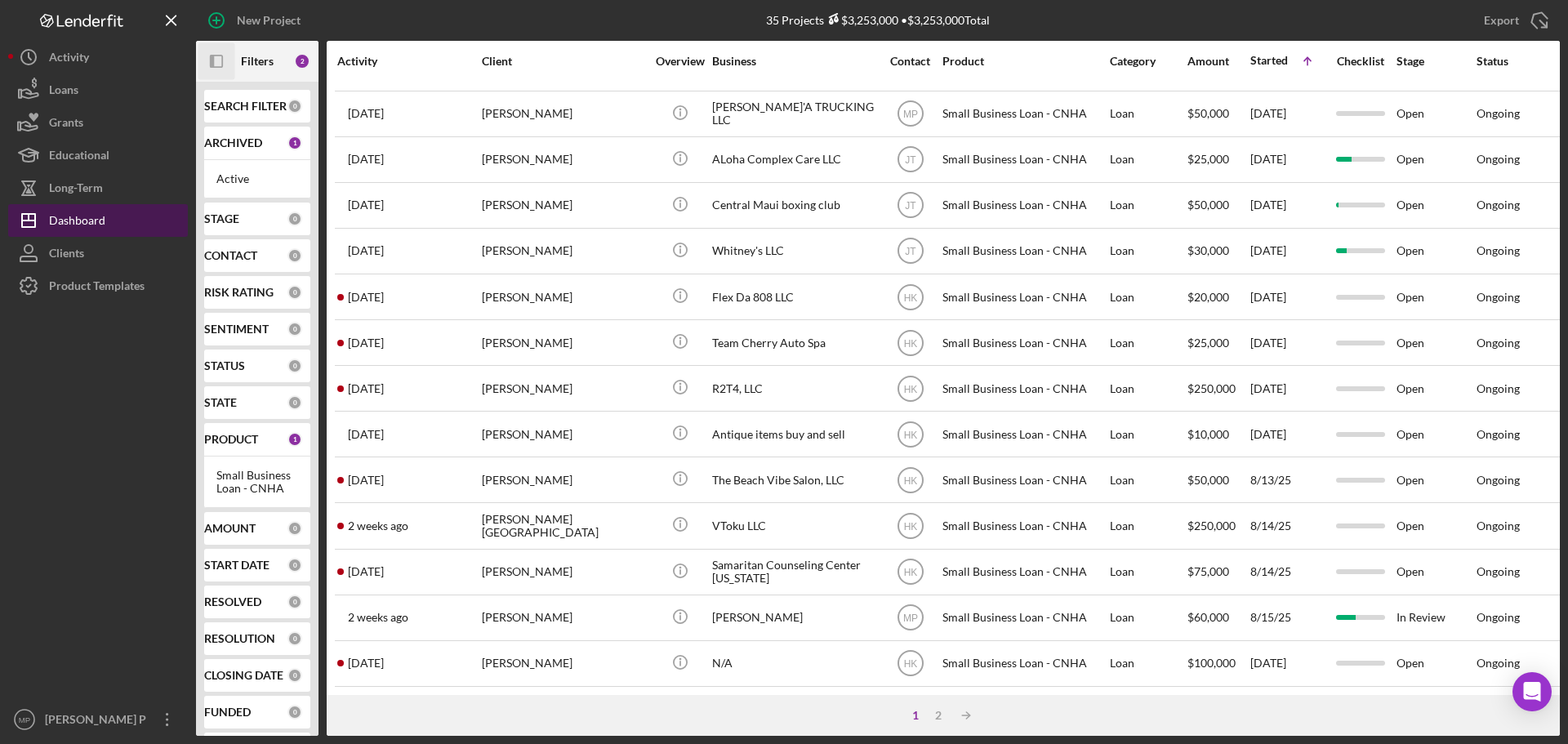
click at [88, 222] on div "Dashboard" at bounding box center [77, 222] width 56 height 36
click at [938, 718] on div "2" at bounding box center [938, 715] width 23 height 13
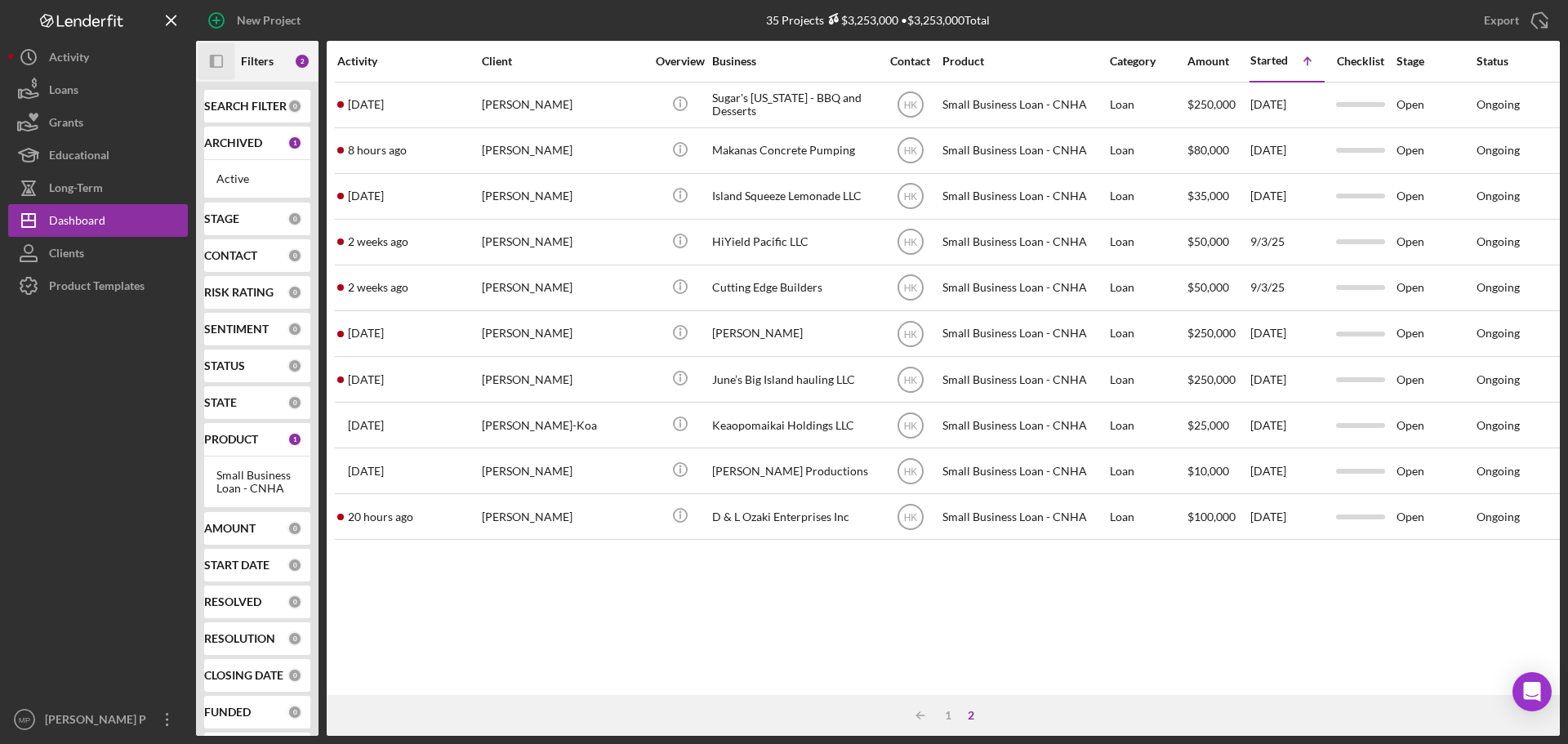
scroll to position [0, 0]
click at [946, 714] on div "1" at bounding box center [948, 715] width 23 height 13
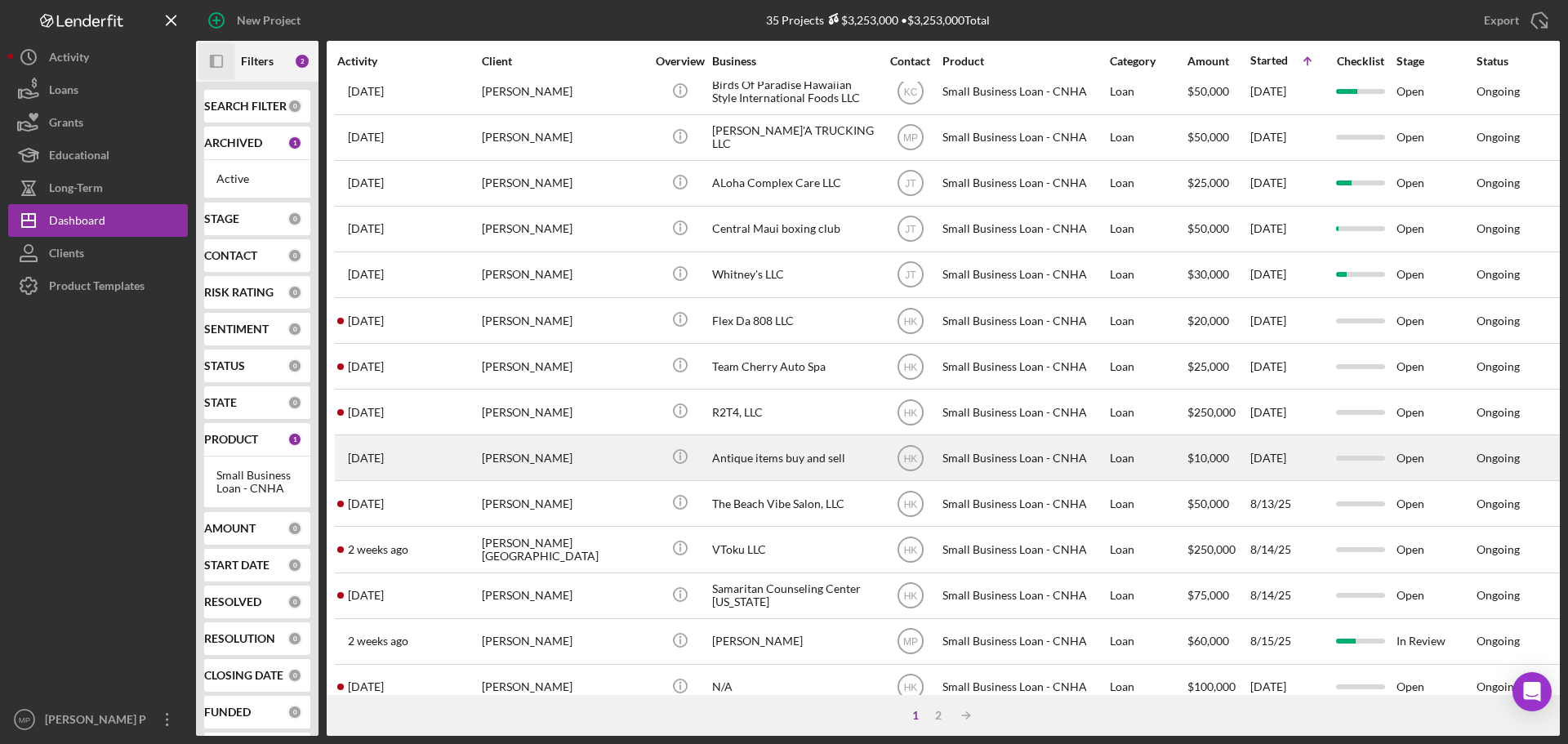
scroll to position [553, 0]
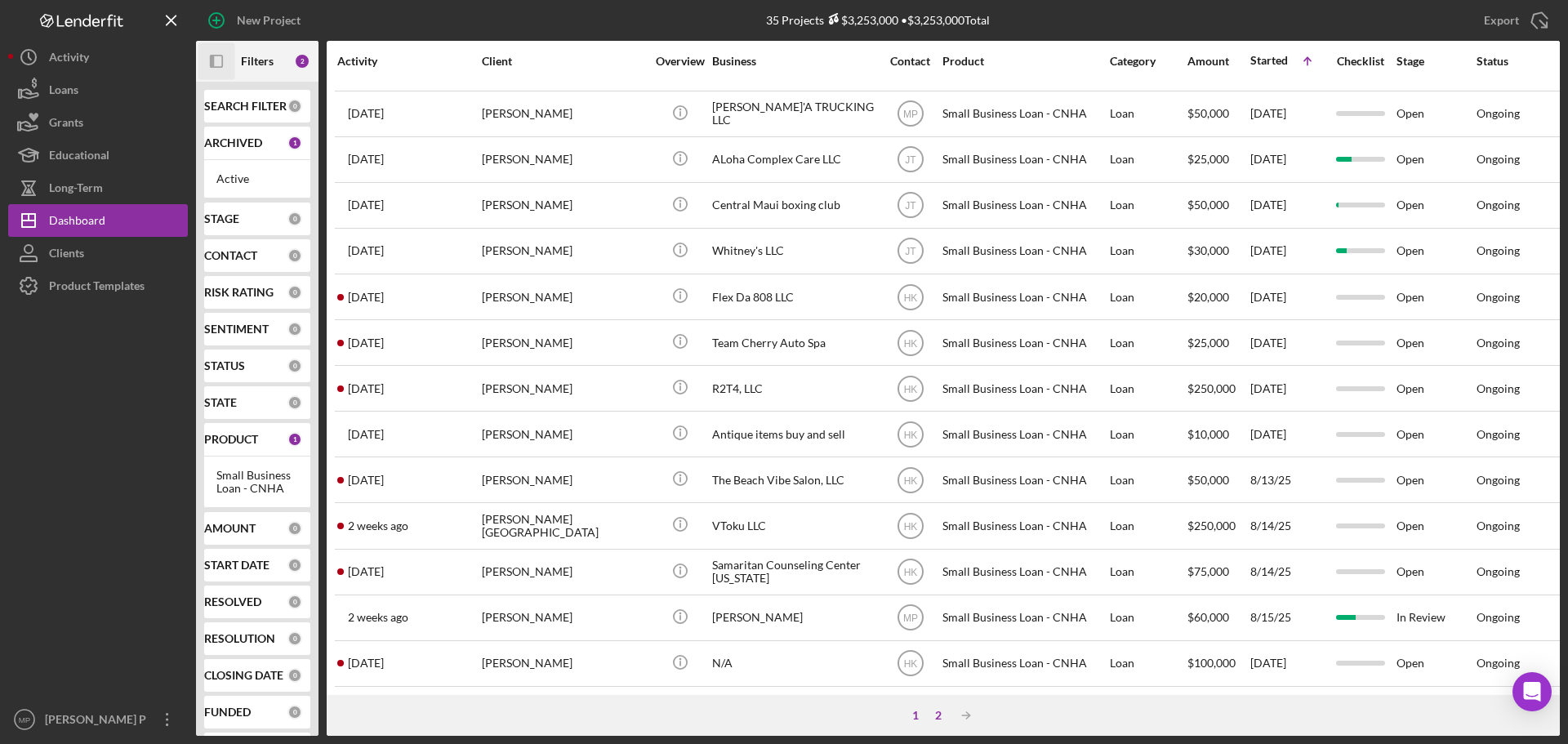
click at [941, 714] on div "2" at bounding box center [938, 715] width 23 height 13
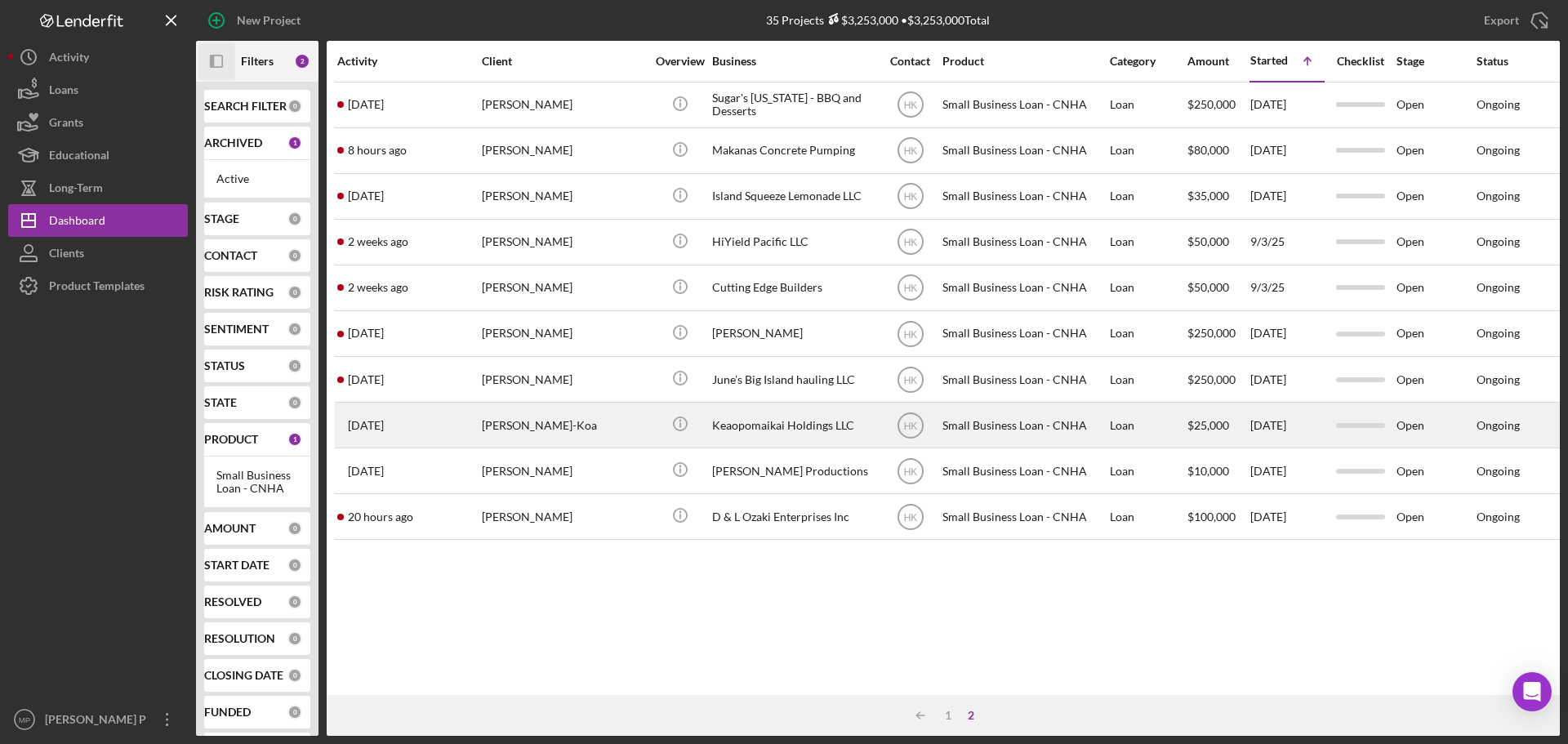
scroll to position [0, 0]
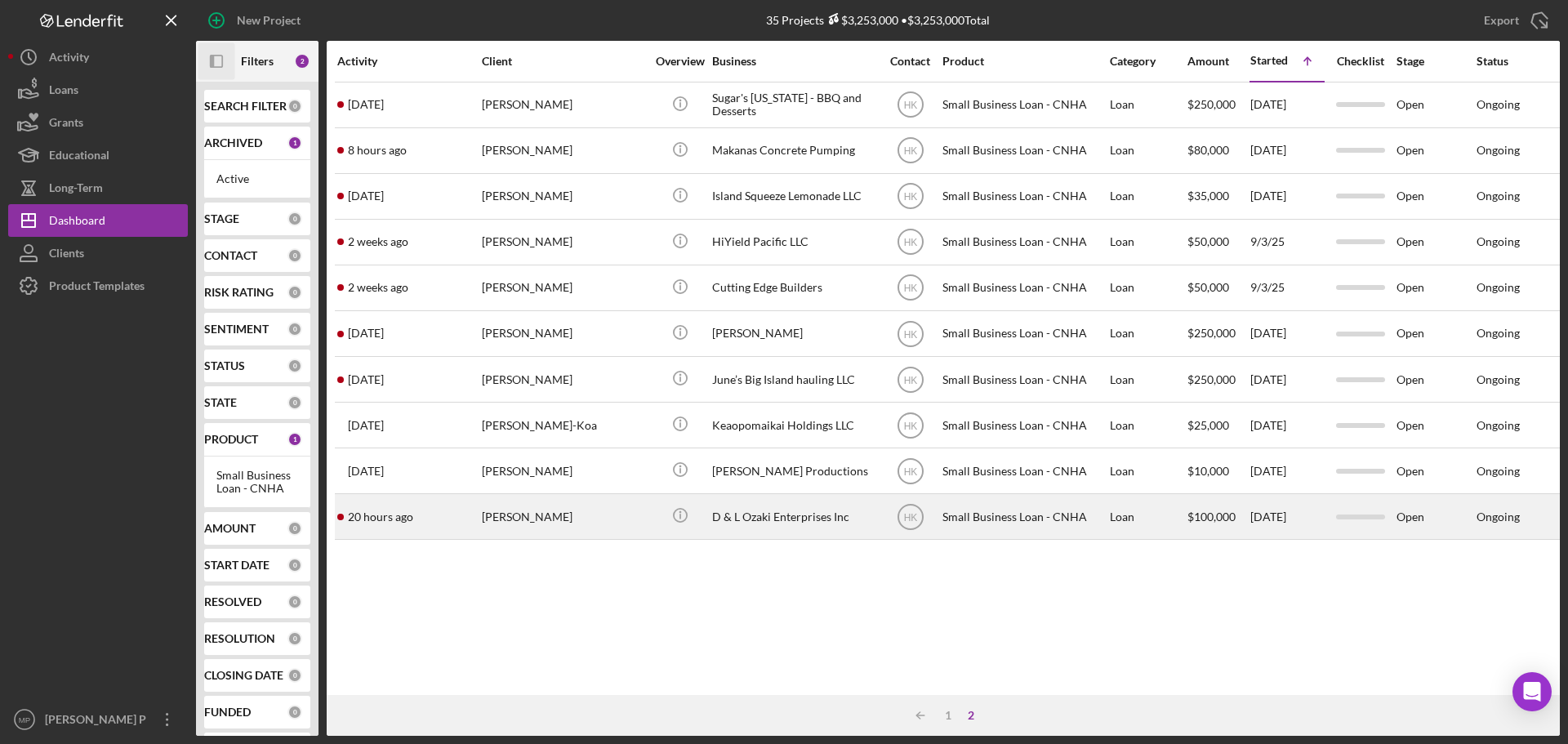
click at [792, 512] on div "D & L Ozaki Enterprises Inc" at bounding box center [794, 517] width 163 height 43
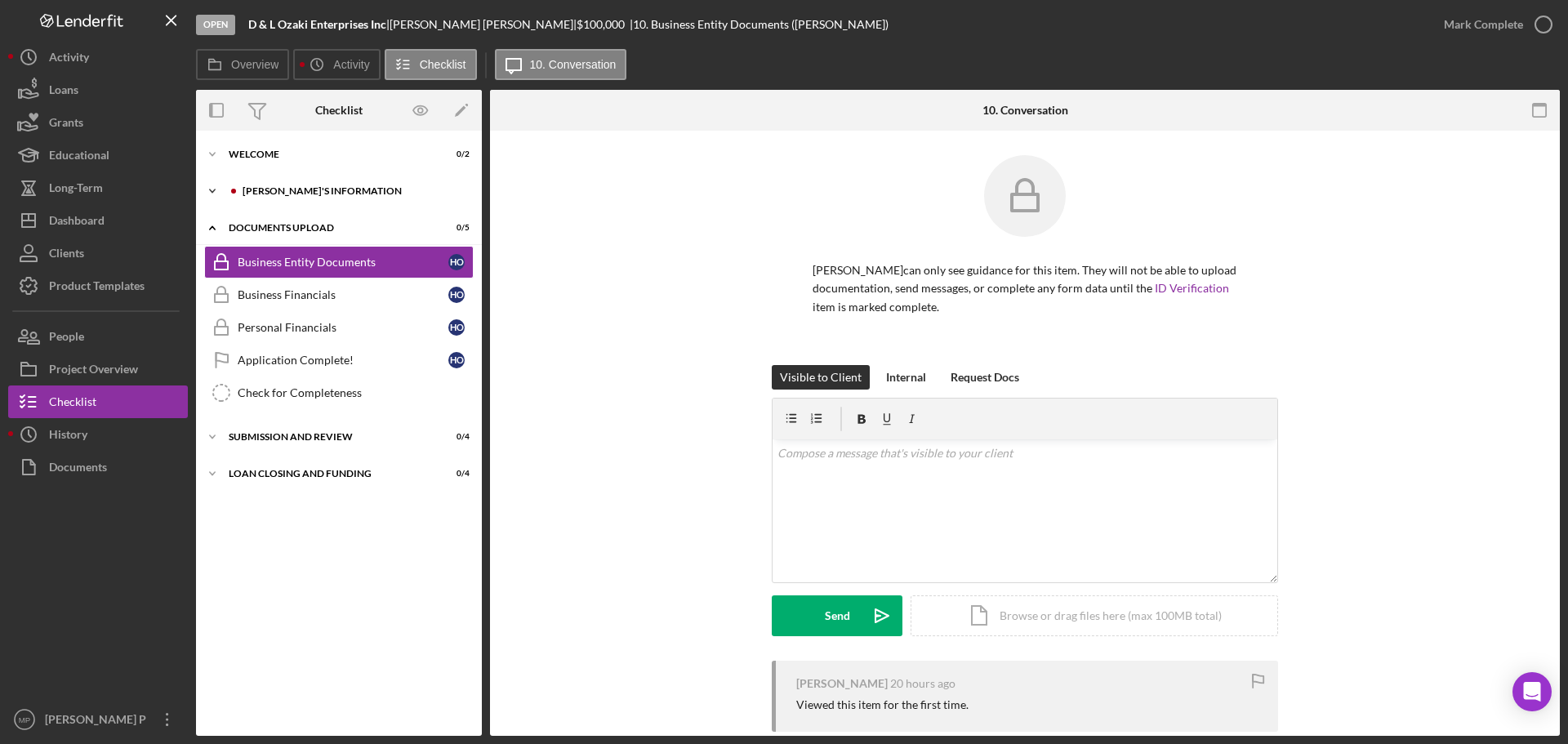
click at [300, 186] on div "Icon/Expander [PERSON_NAME]'S INFORMATION 0 / 10" at bounding box center [339, 192] width 286 height 33
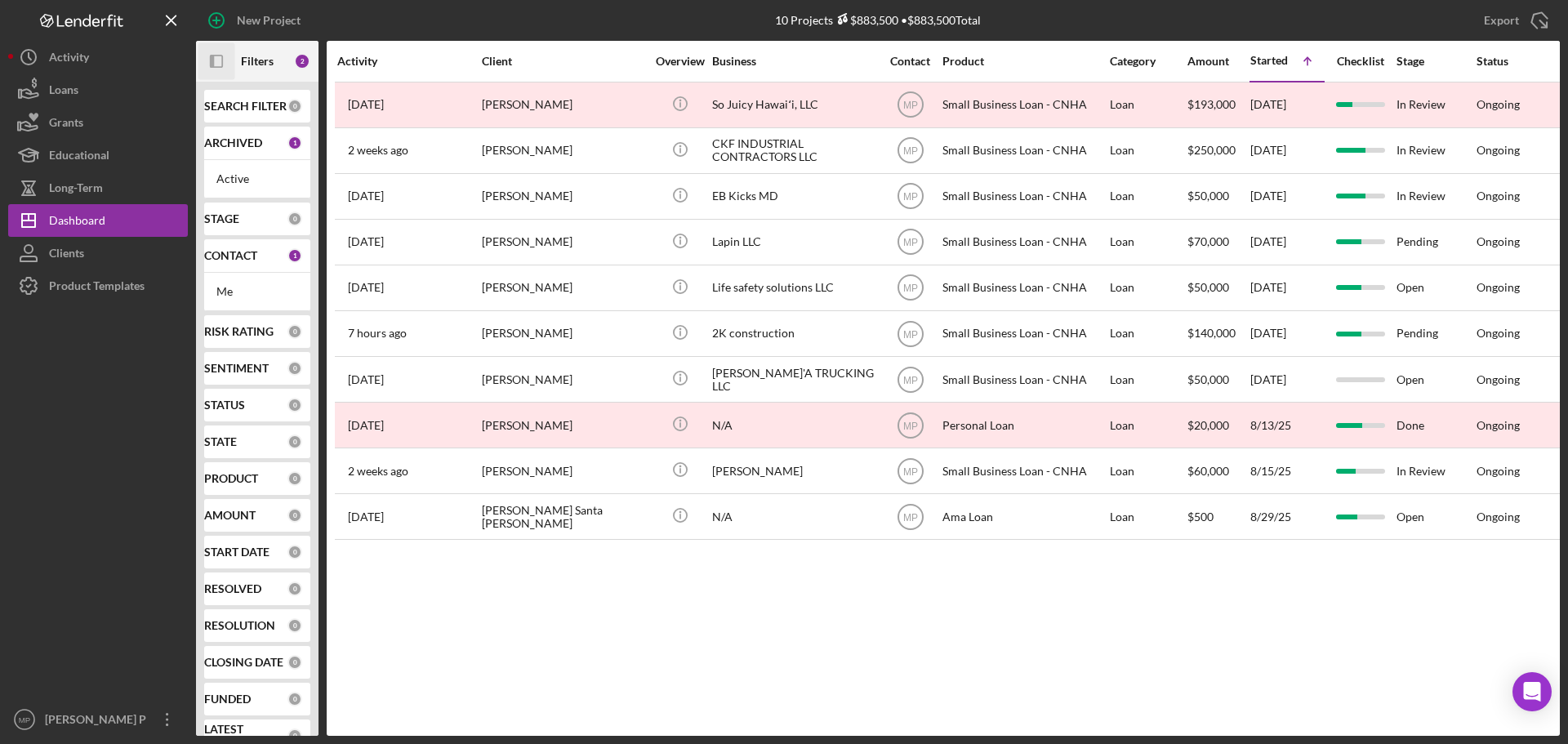
click at [216, 58] on icon "Icon/Panel Side Expand" at bounding box center [217, 62] width 36 height 36
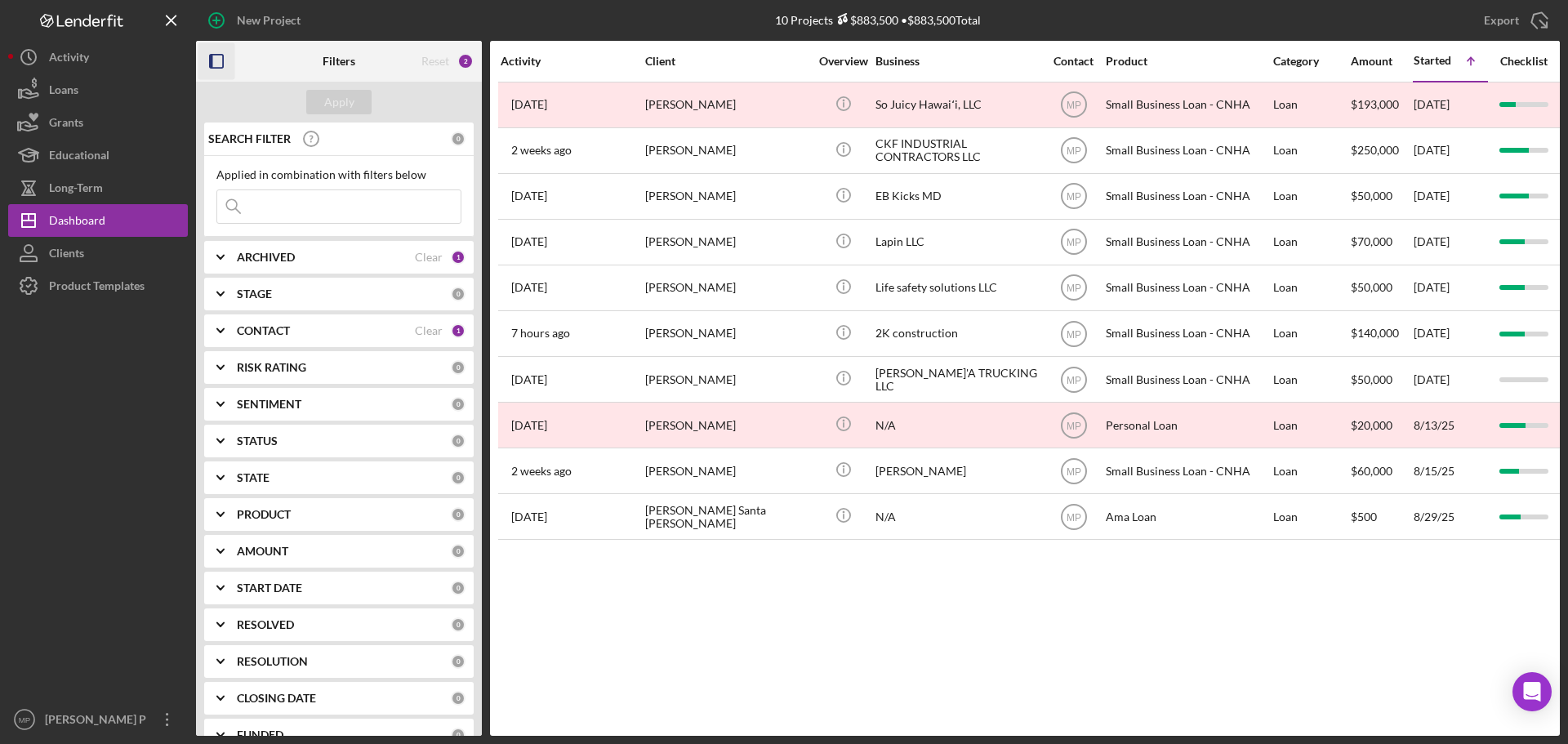
click at [265, 325] on b "CONTACT" at bounding box center [263, 330] width 53 height 13
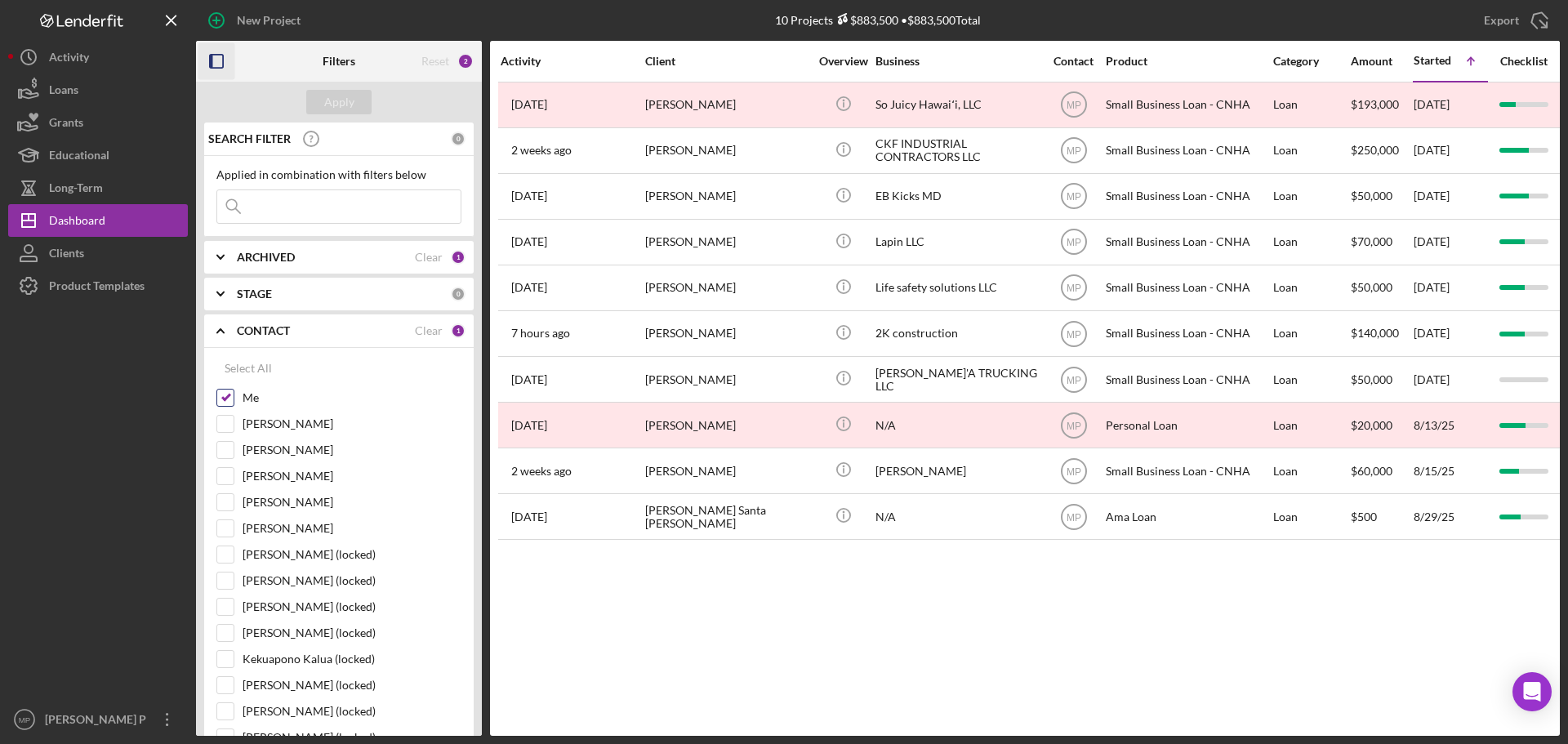
click at [218, 393] on input "Me" at bounding box center [225, 397] width 16 height 16
checkbox input "false"
click at [234, 336] on icon "Icon/Expander" at bounding box center [220, 330] width 41 height 41
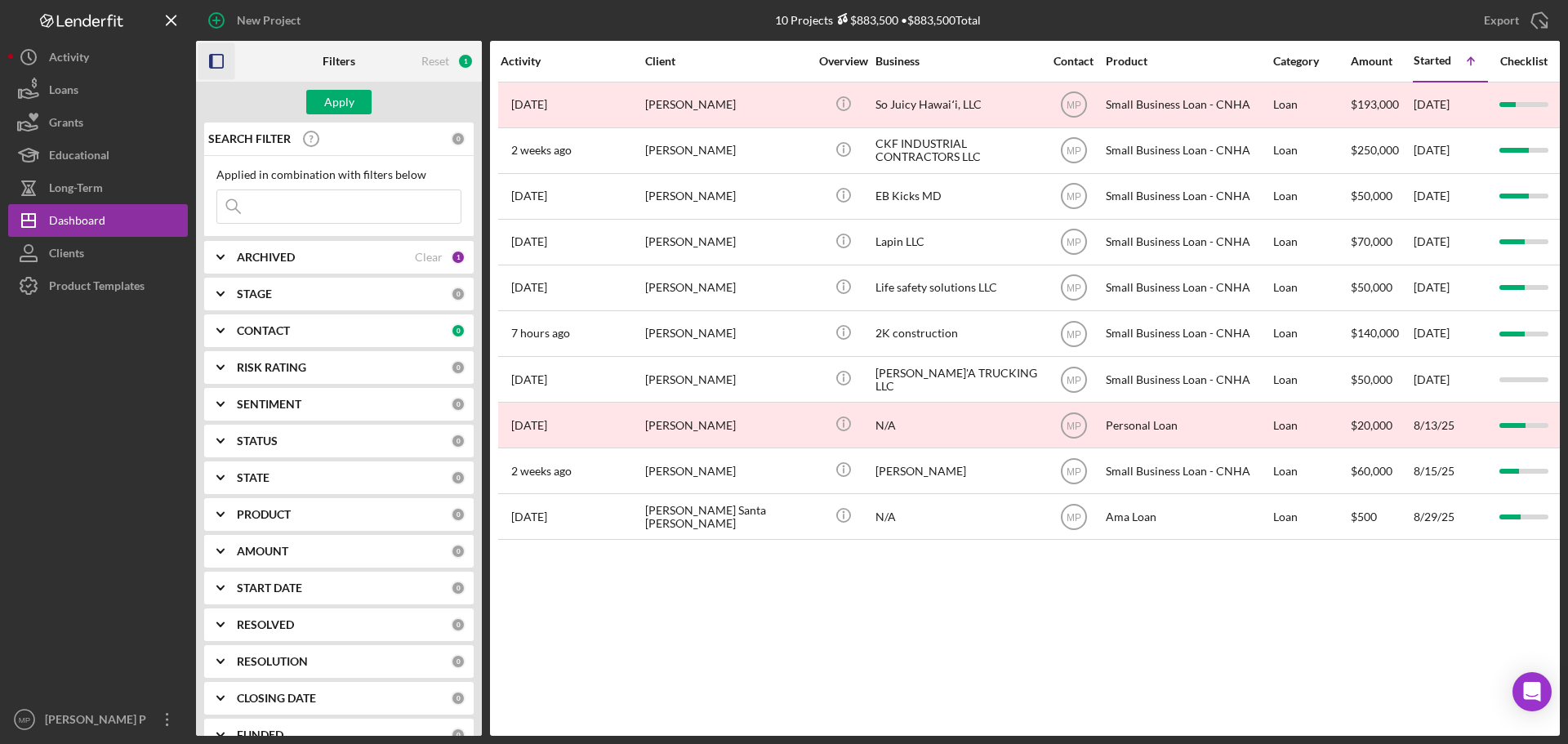
click at [275, 511] on b "PRODUCT" at bounding box center [264, 514] width 54 height 13
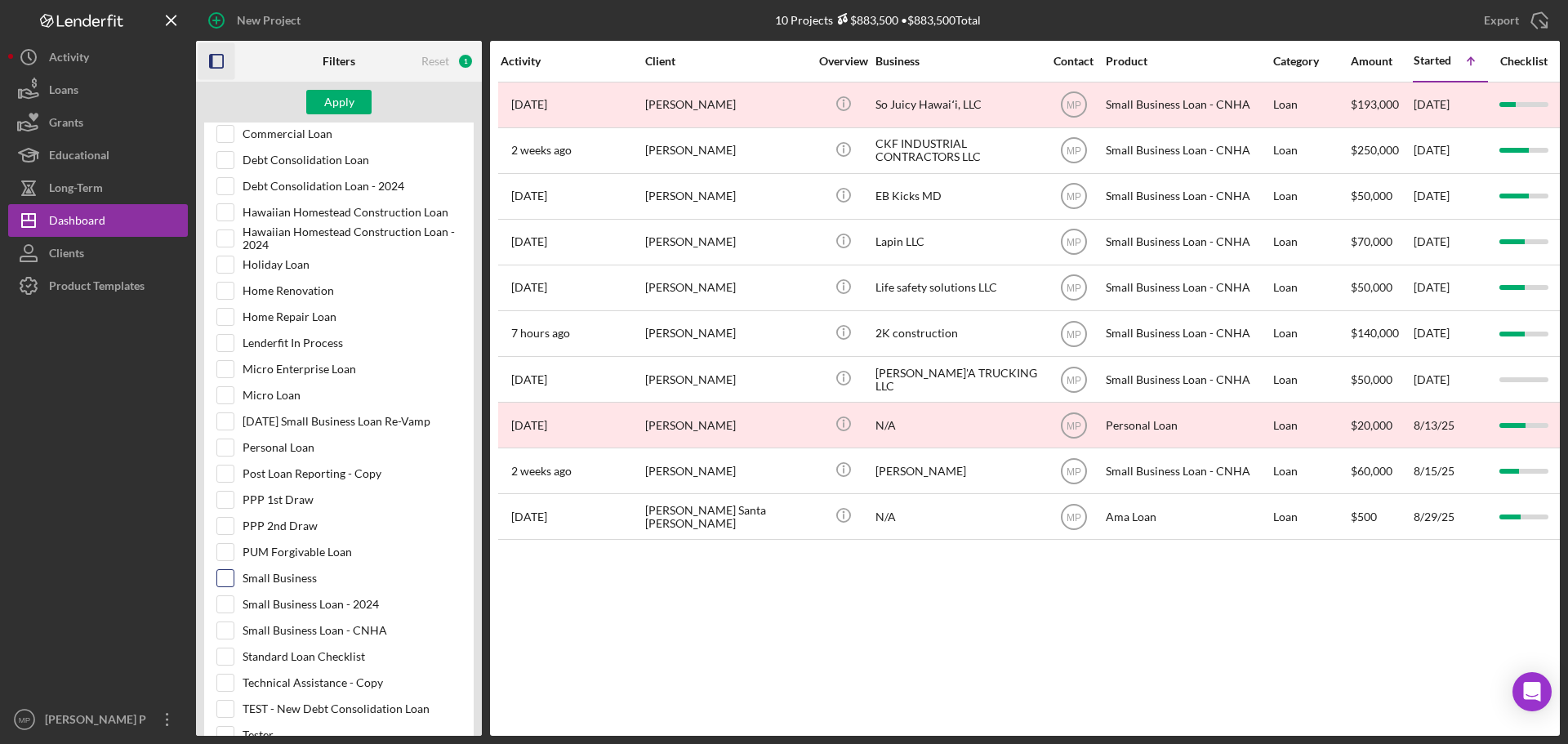
scroll to position [571, 0]
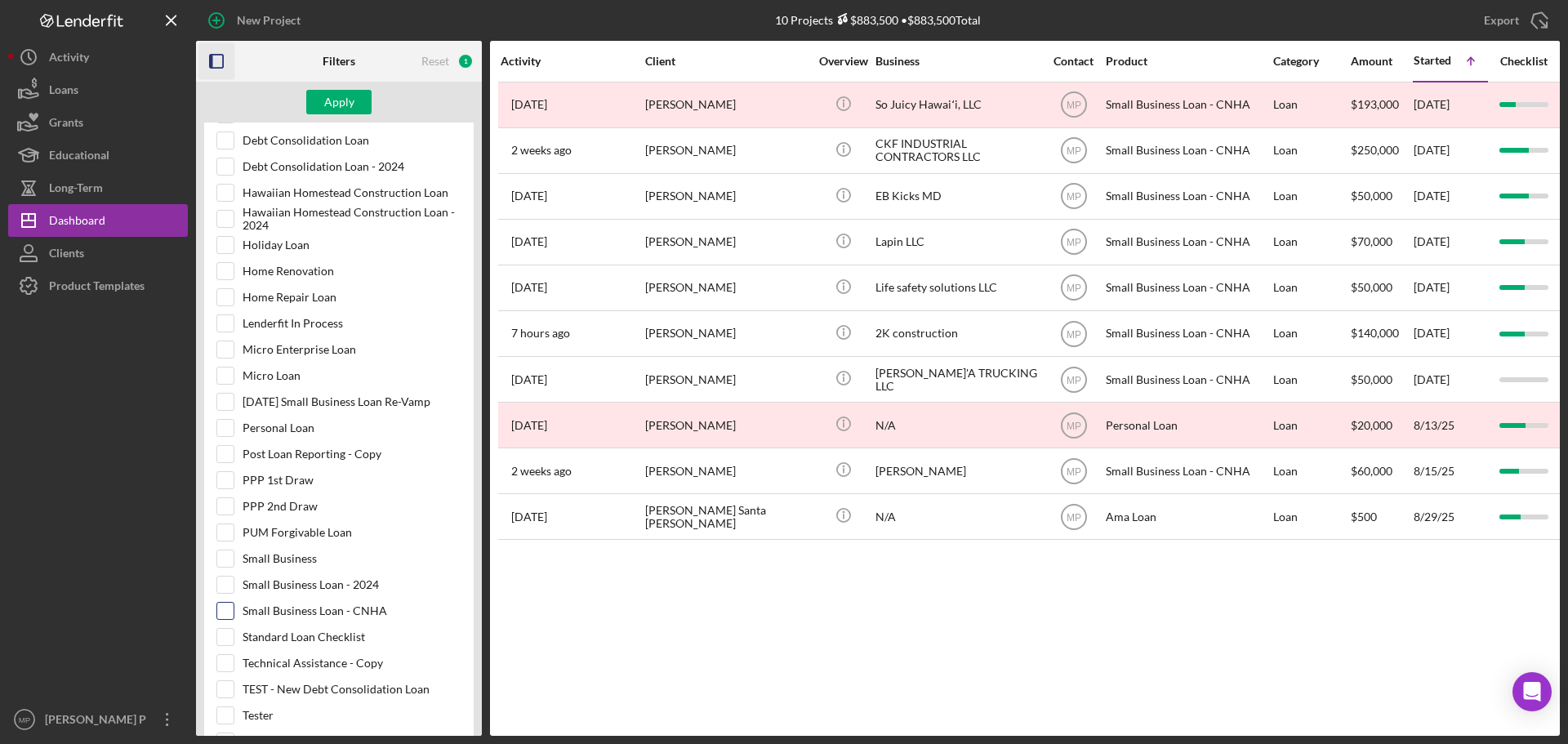
click at [223, 610] on input "Small Business Loan - CNHA" at bounding box center [225, 610] width 16 height 16
checkbox input "true"
click at [330, 105] on div "Apply" at bounding box center [339, 102] width 30 height 24
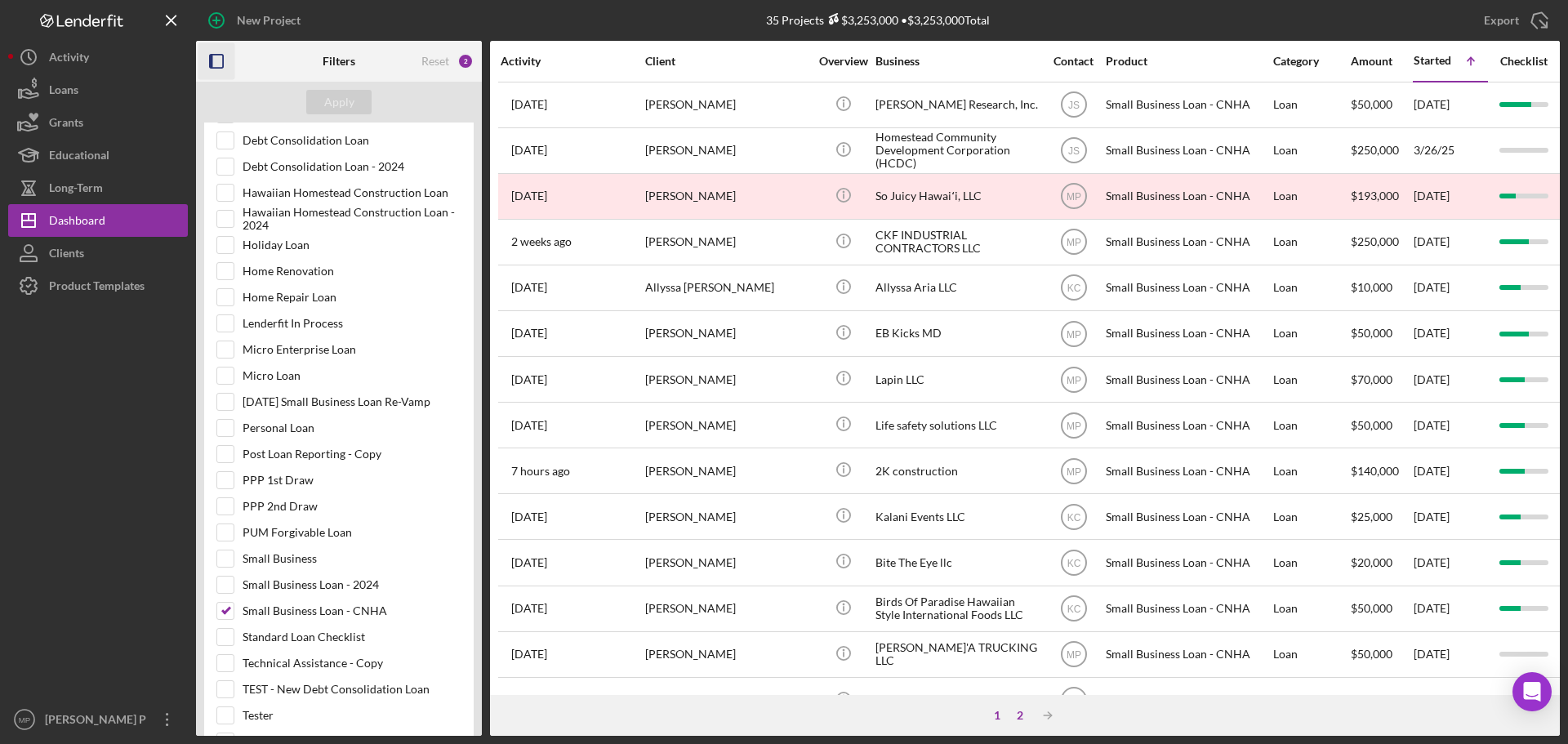
click at [1017, 720] on div "2" at bounding box center [1020, 715] width 23 height 13
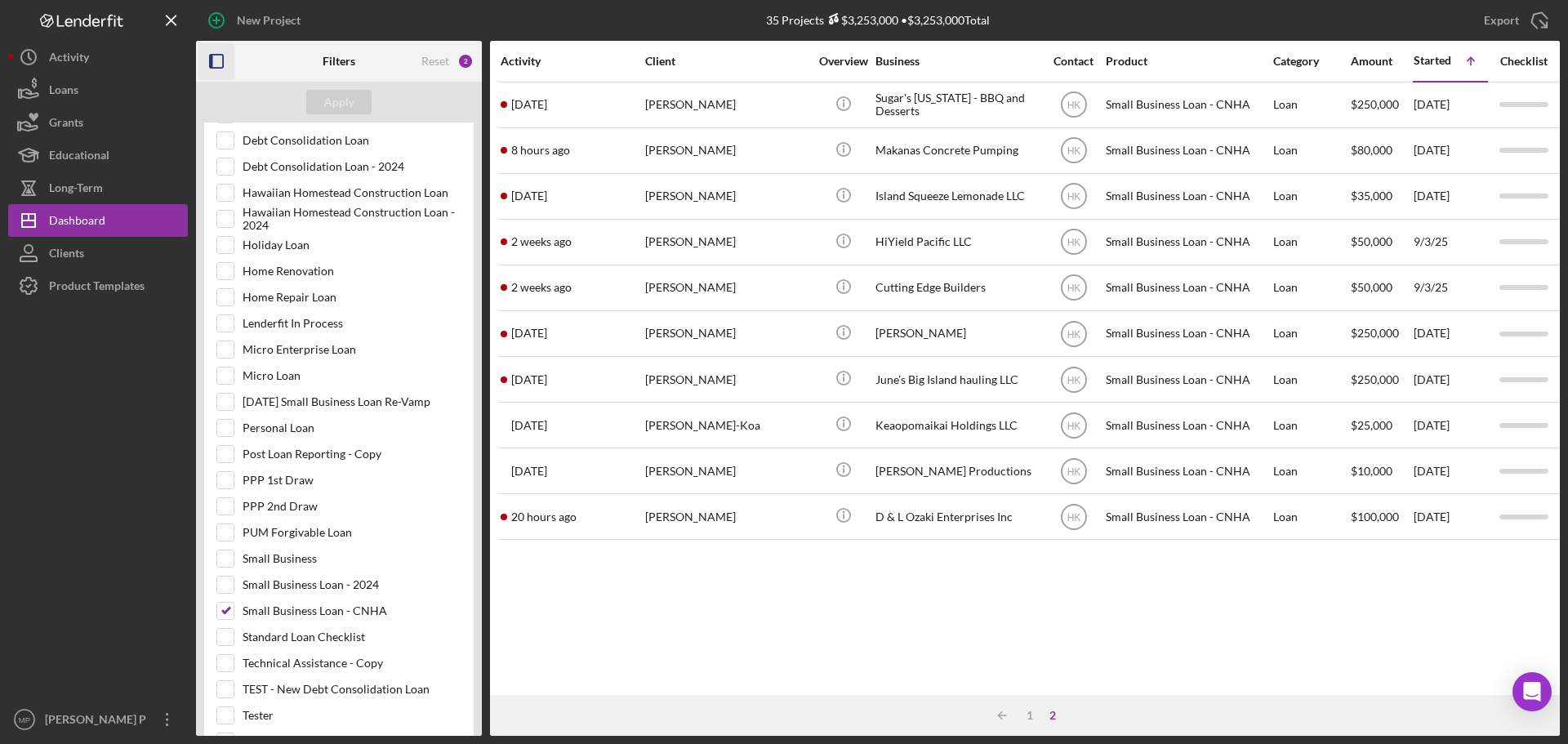
click at [219, 60] on icon "button" at bounding box center [217, 62] width 36 height 36
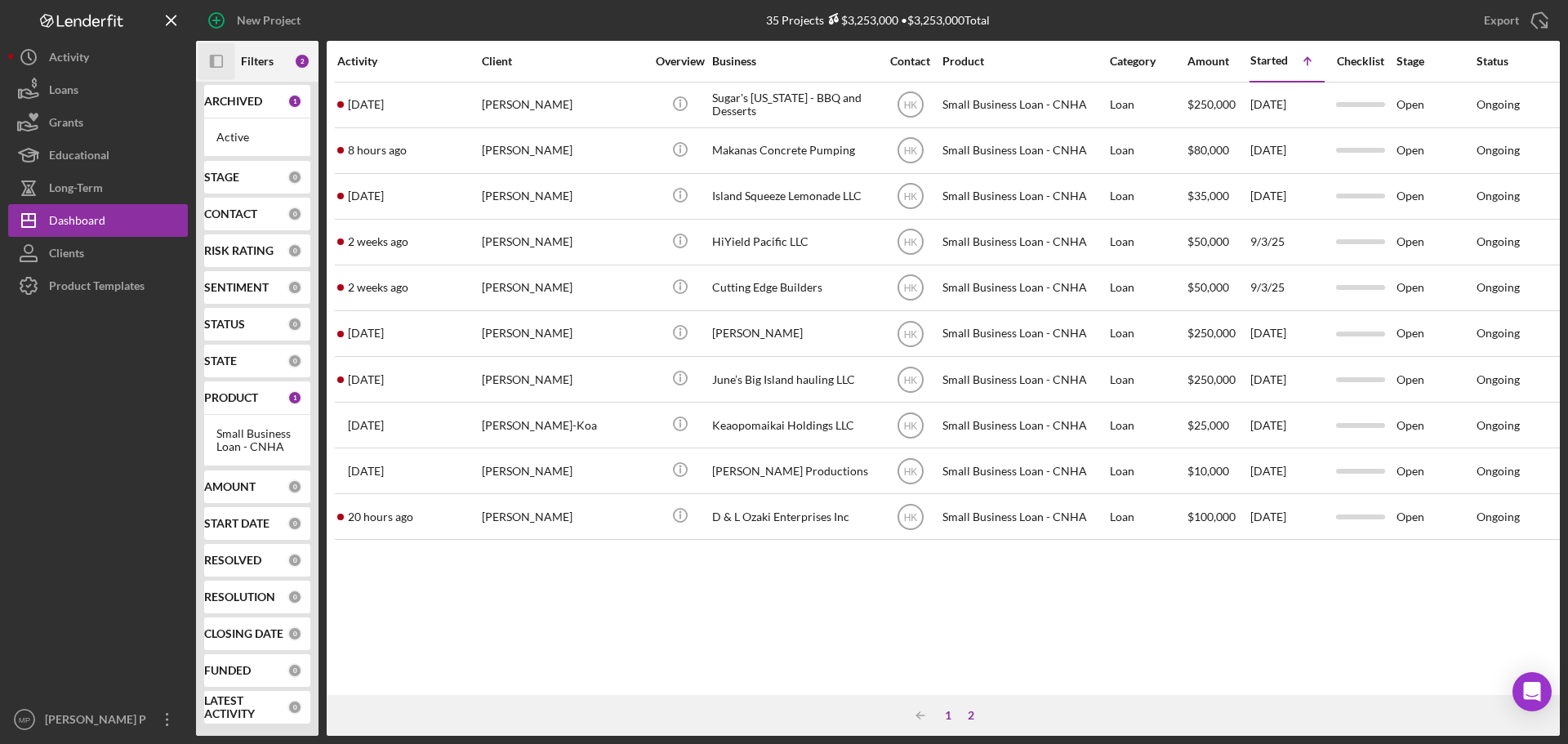
click at [950, 714] on div "1" at bounding box center [948, 715] width 23 height 13
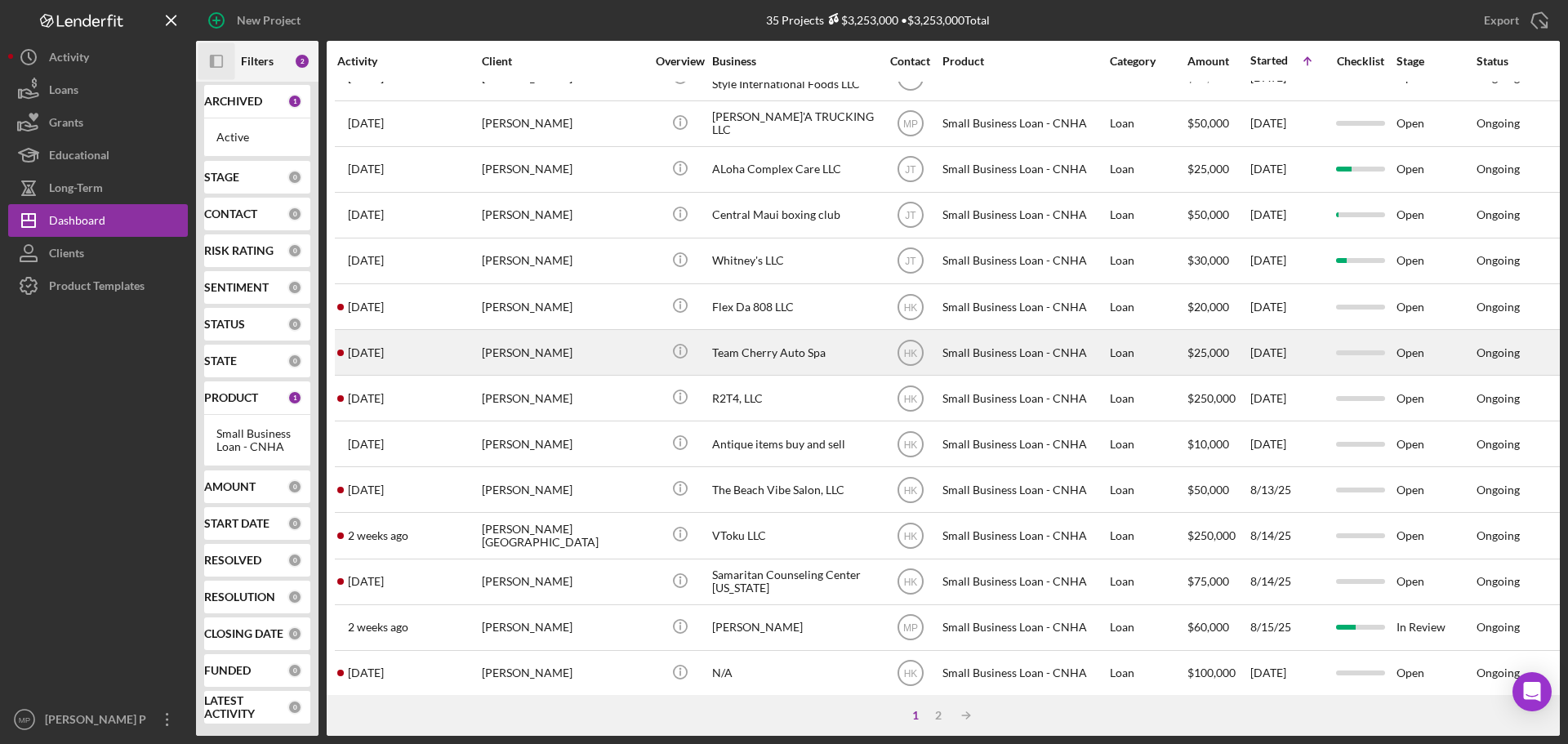
scroll to position [553, 0]
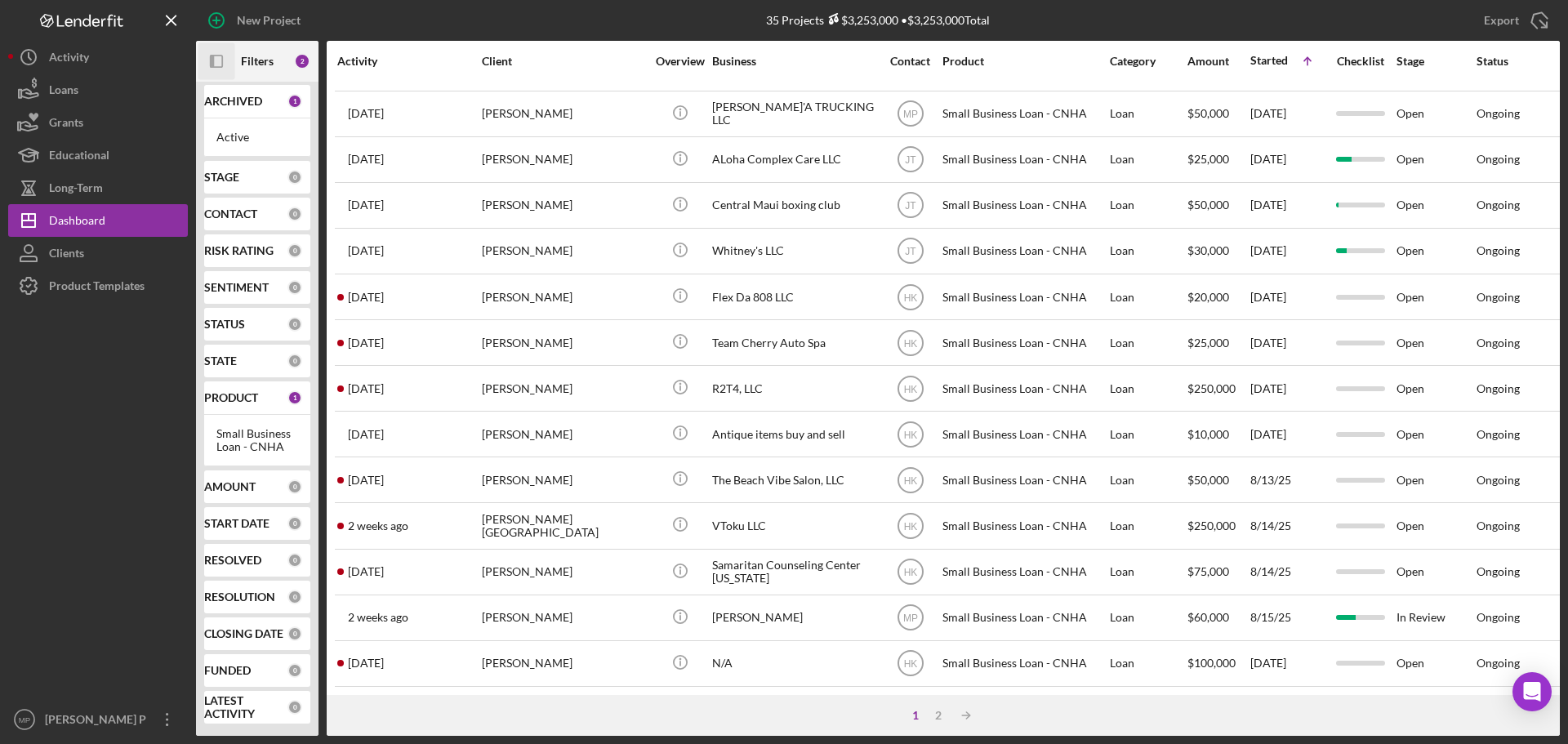
click at [215, 61] on icon "Icon/Panel Side Expand" at bounding box center [217, 62] width 36 height 36
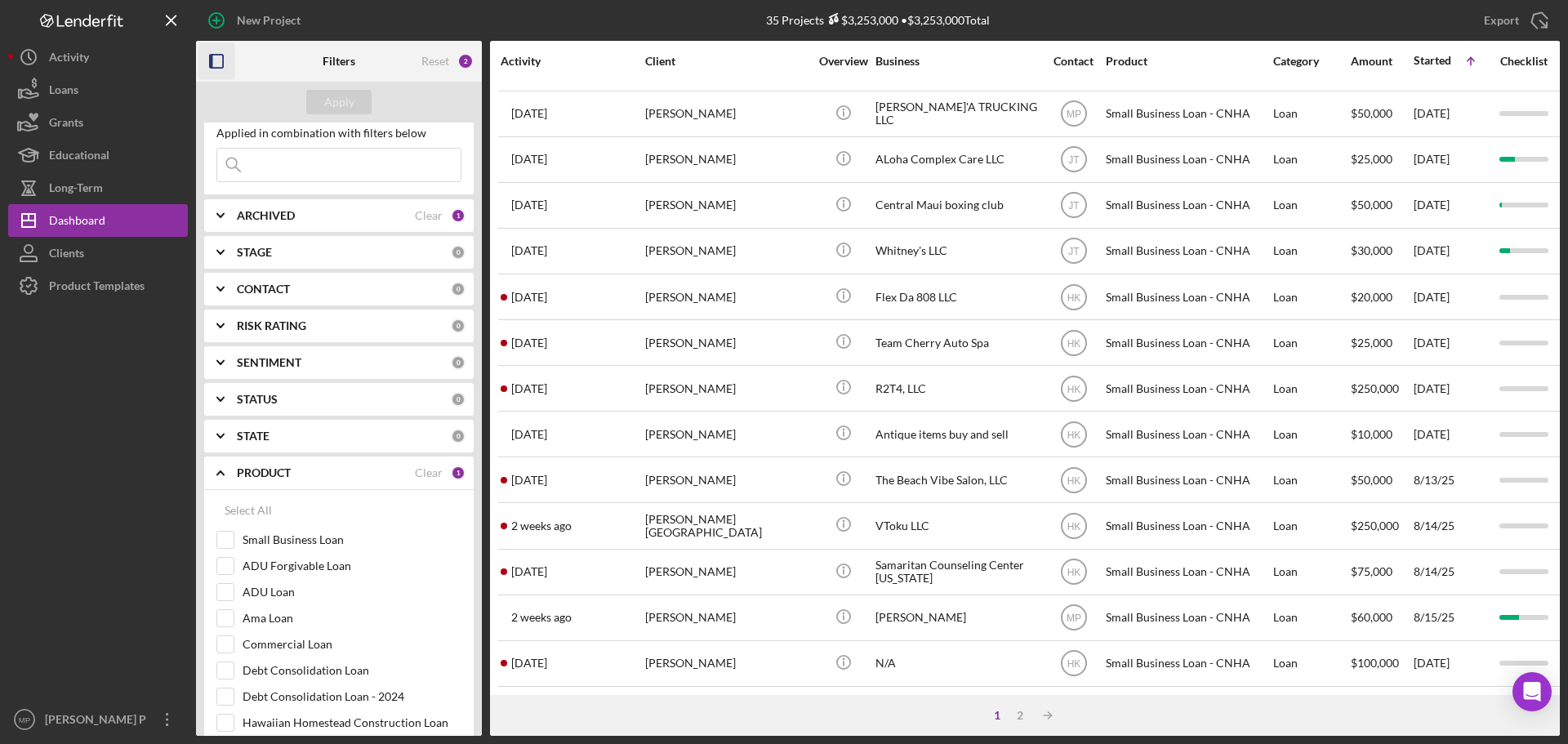
click at [223, 474] on polyline at bounding box center [221, 473] width 7 height 3
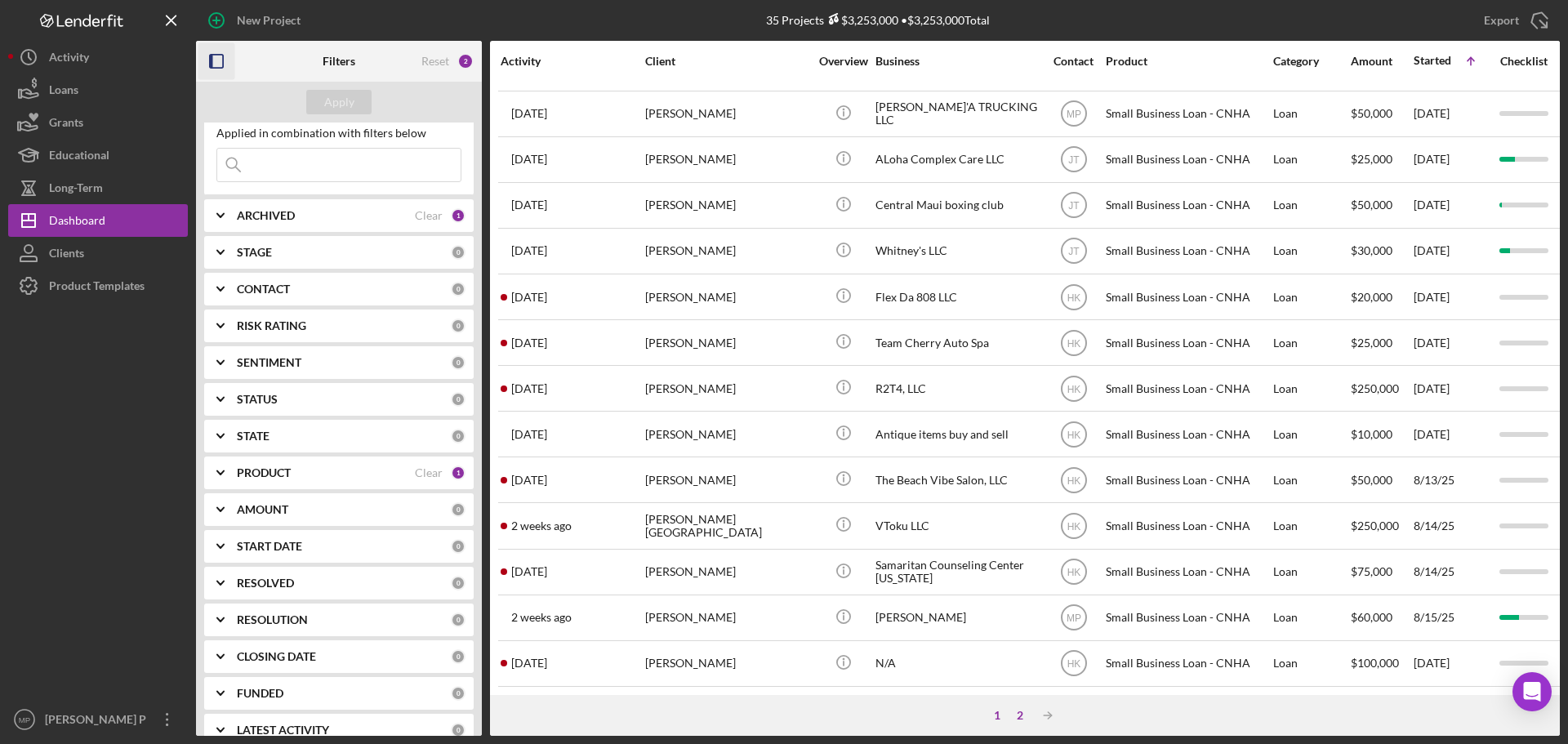
click at [1017, 719] on div "2" at bounding box center [1020, 715] width 23 height 13
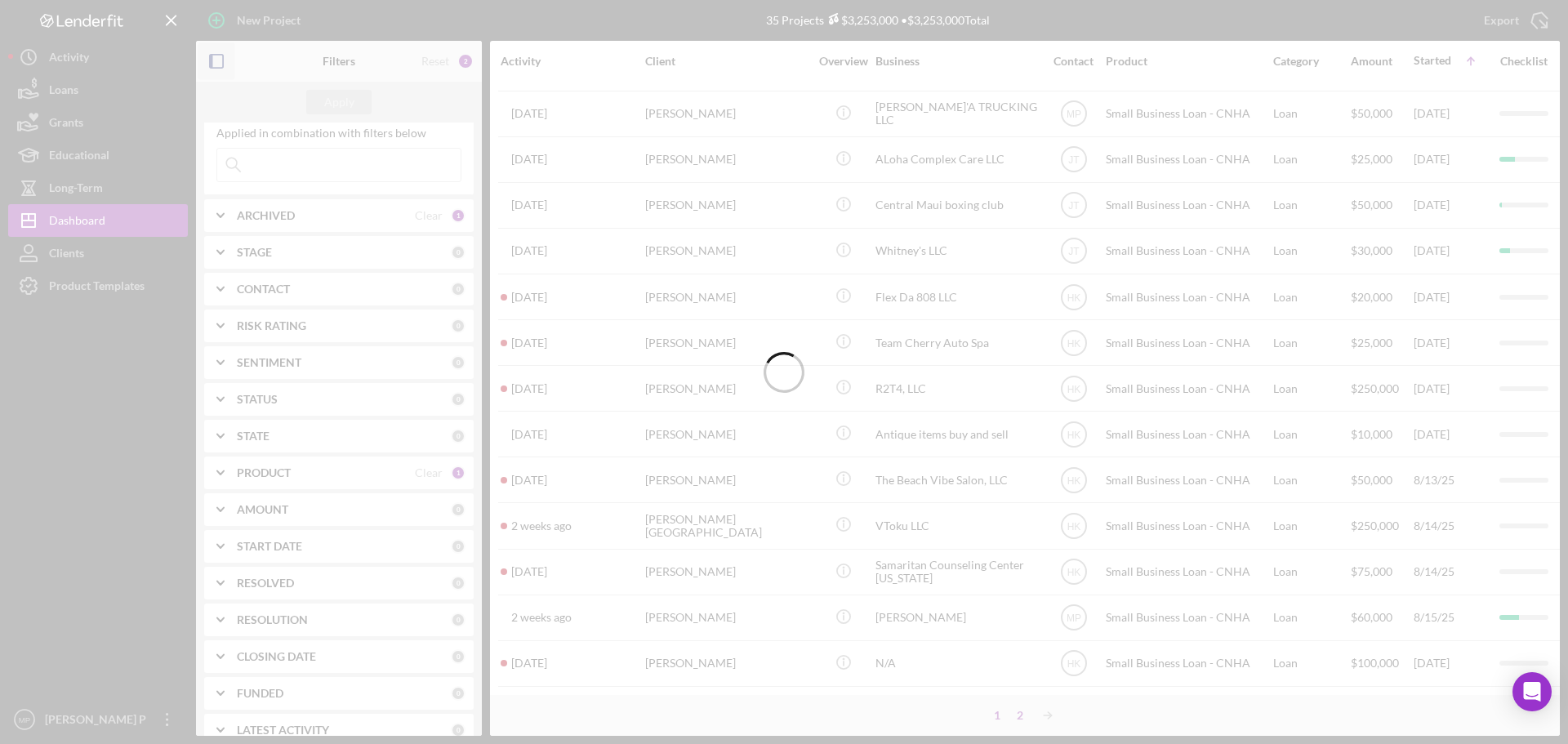
scroll to position [0, 0]
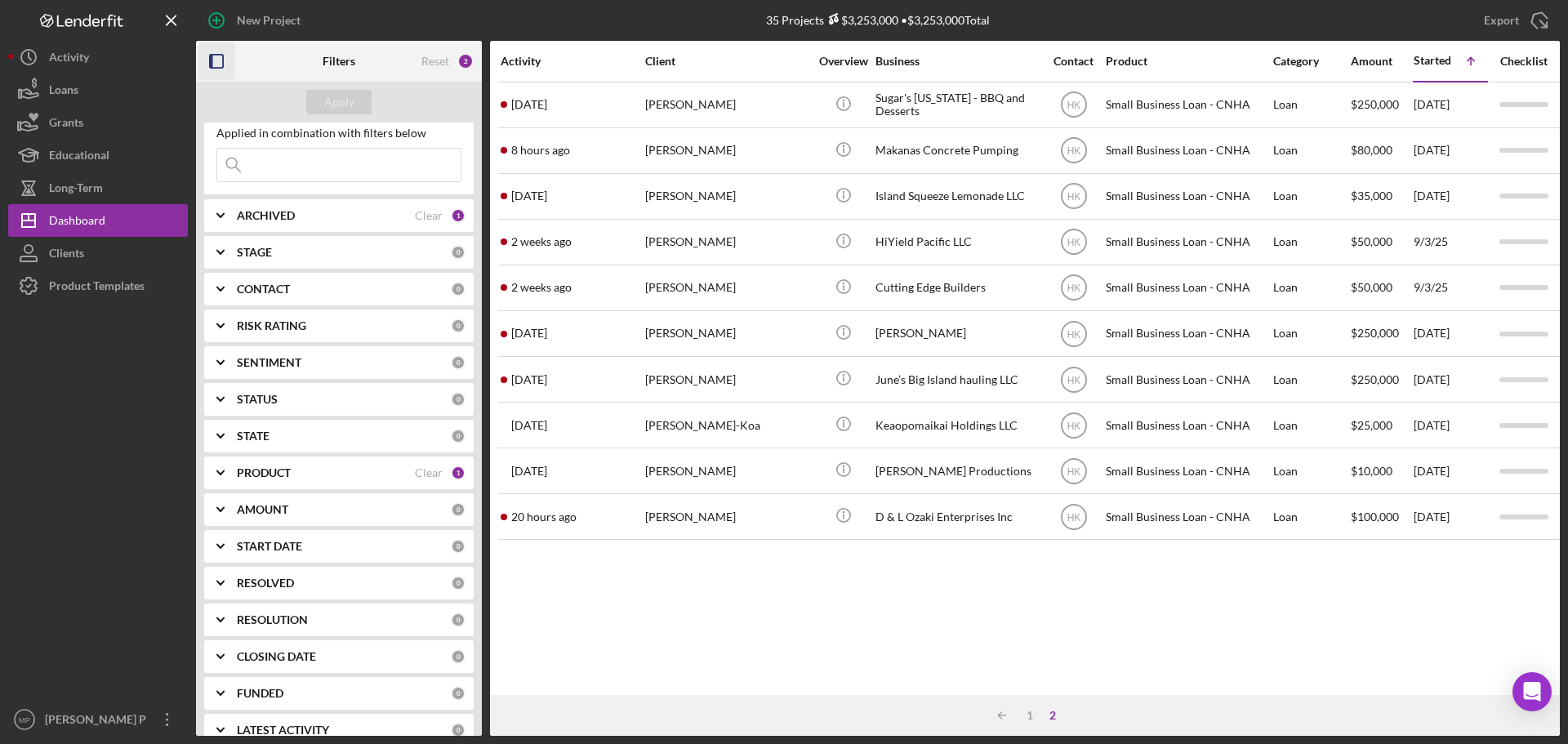
click at [216, 64] on icon "button" at bounding box center [217, 62] width 36 height 36
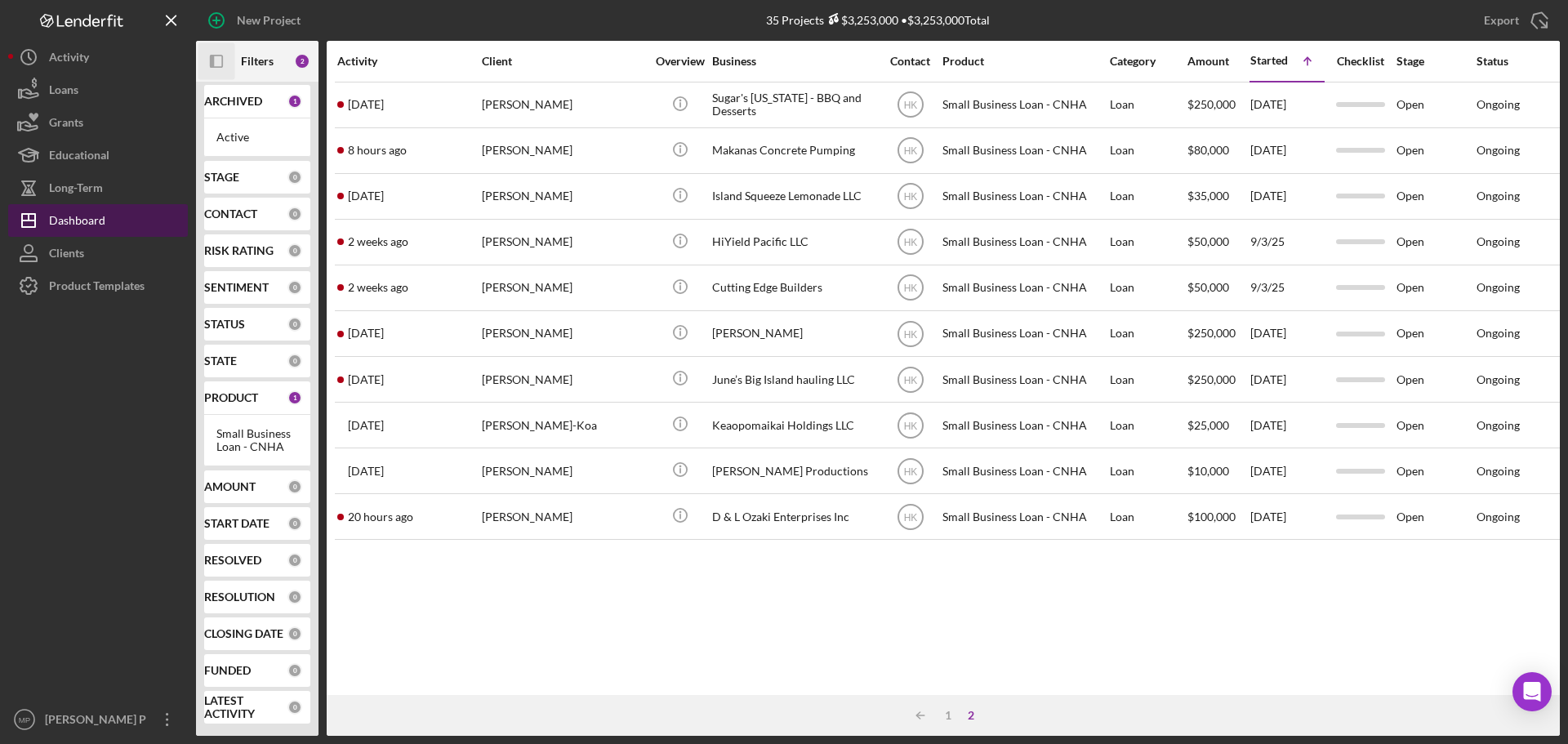
click at [111, 224] on button "Icon/Dashboard Dashboard" at bounding box center [97, 220] width 180 height 33
click at [219, 60] on icon "Icon/Panel Side Expand" at bounding box center [217, 62] width 36 height 36
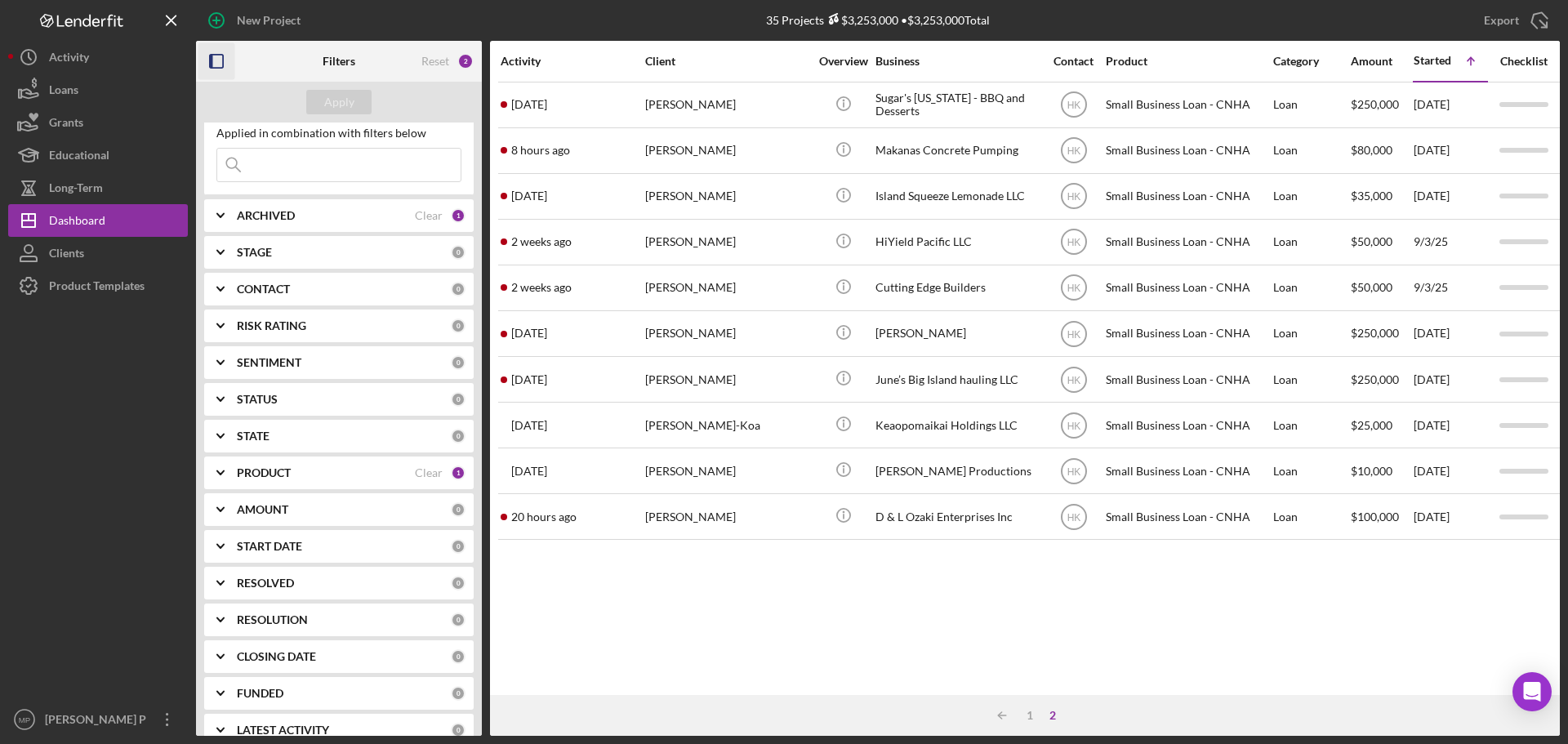
click at [1140, 648] on div "Activity Client Overview Business Contact Product Category Amount Started Icon/…" at bounding box center [1025, 368] width 1070 height 654
click at [1028, 721] on div "1" at bounding box center [1029, 715] width 23 height 13
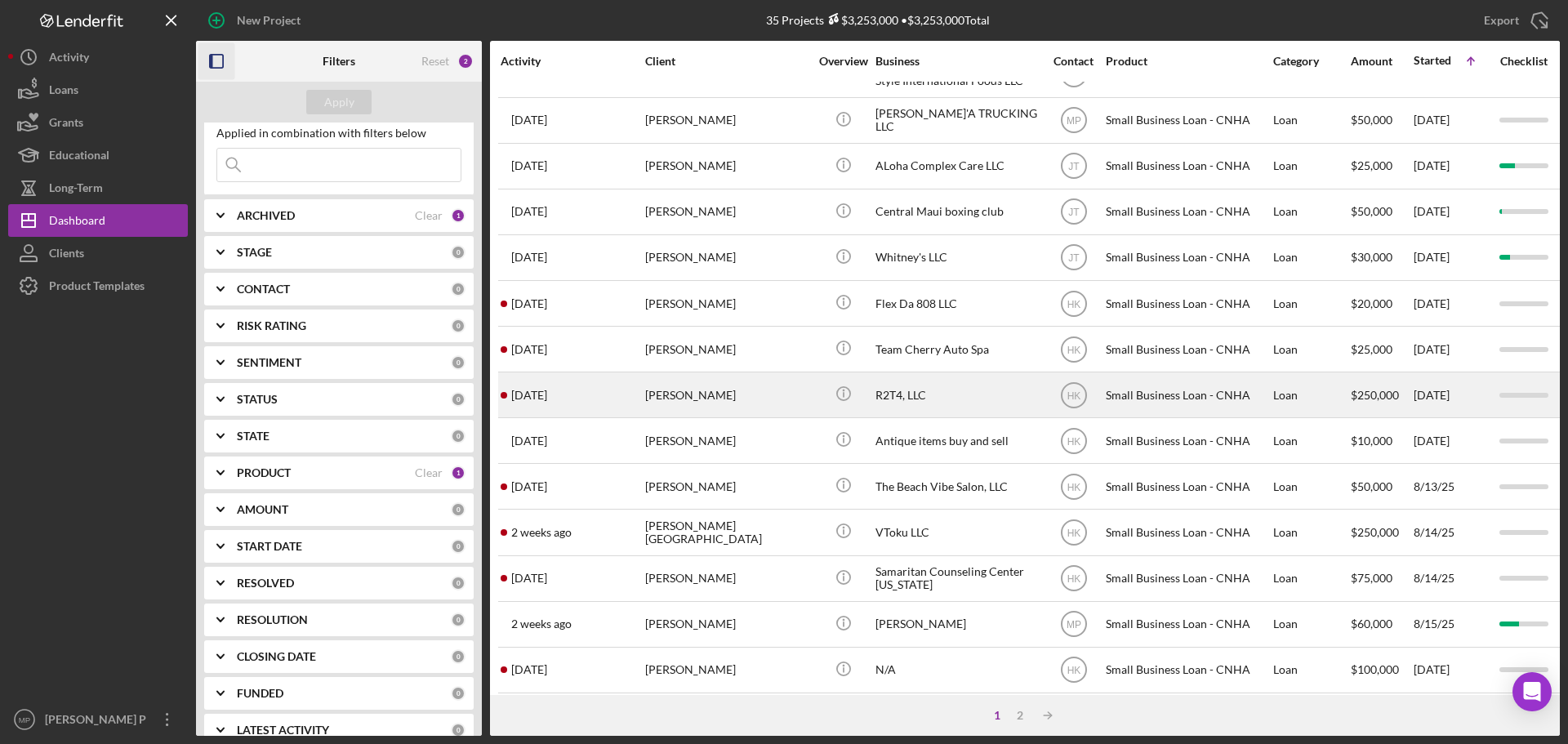
scroll to position [553, 0]
